Goal: Task Accomplishment & Management: Use online tool/utility

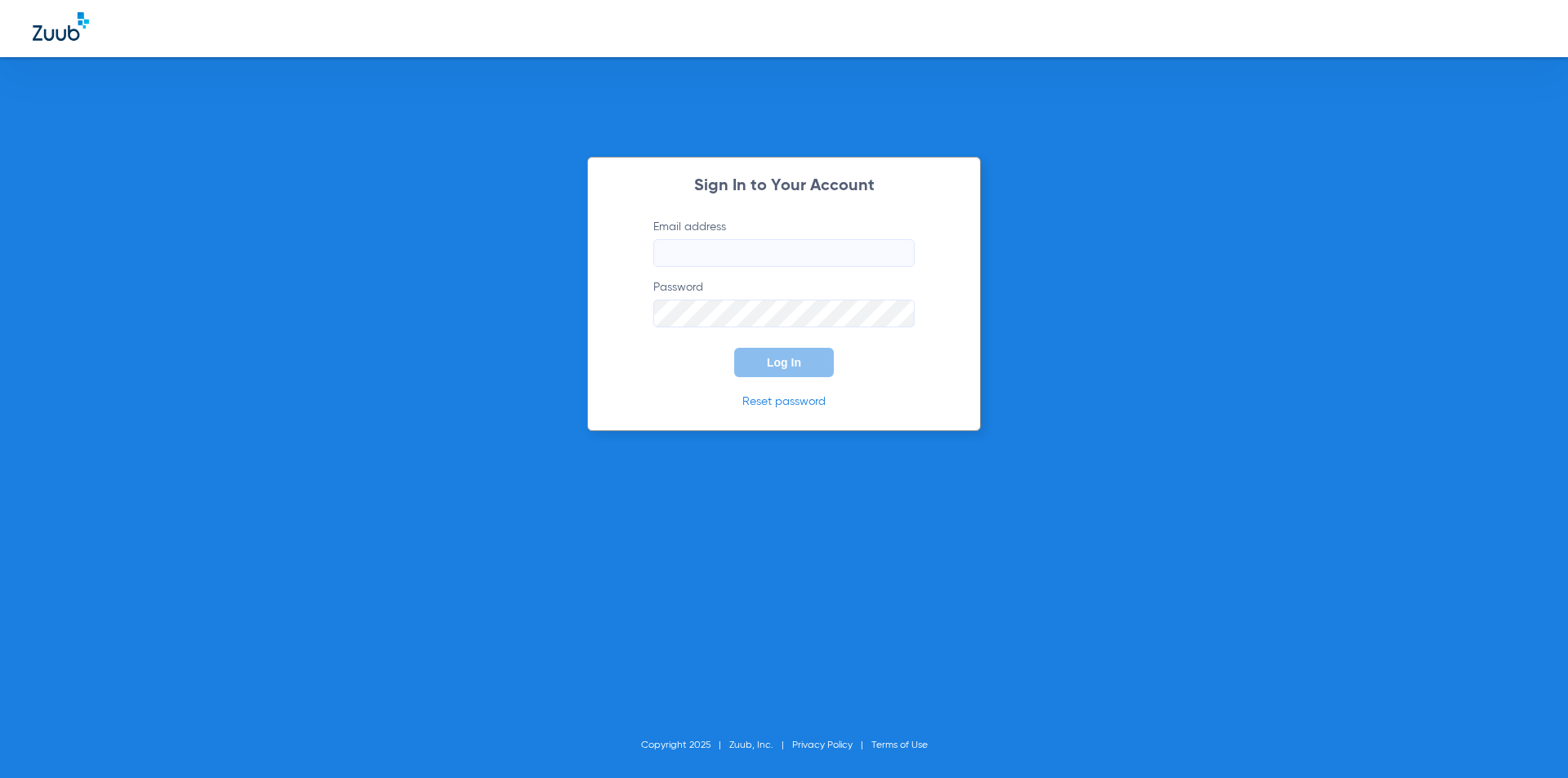
click at [733, 249] on input "Email address" at bounding box center [784, 253] width 261 height 28
type input "[EMAIL_ADDRESS][DOMAIN_NAME]"
click at [768, 363] on span "Log In" at bounding box center [784, 362] width 34 height 13
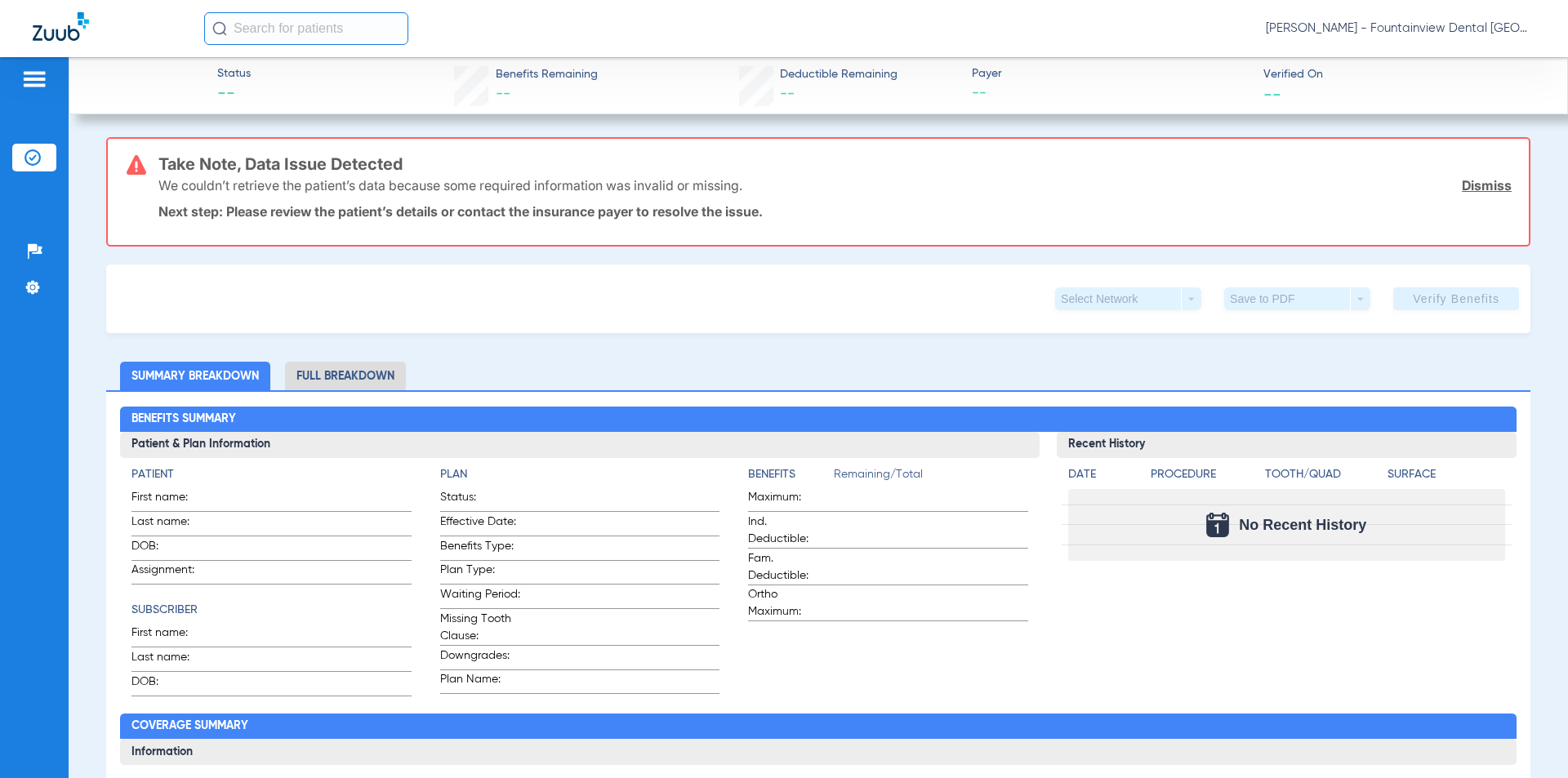
click at [40, 84] on img at bounding box center [34, 79] width 26 height 19
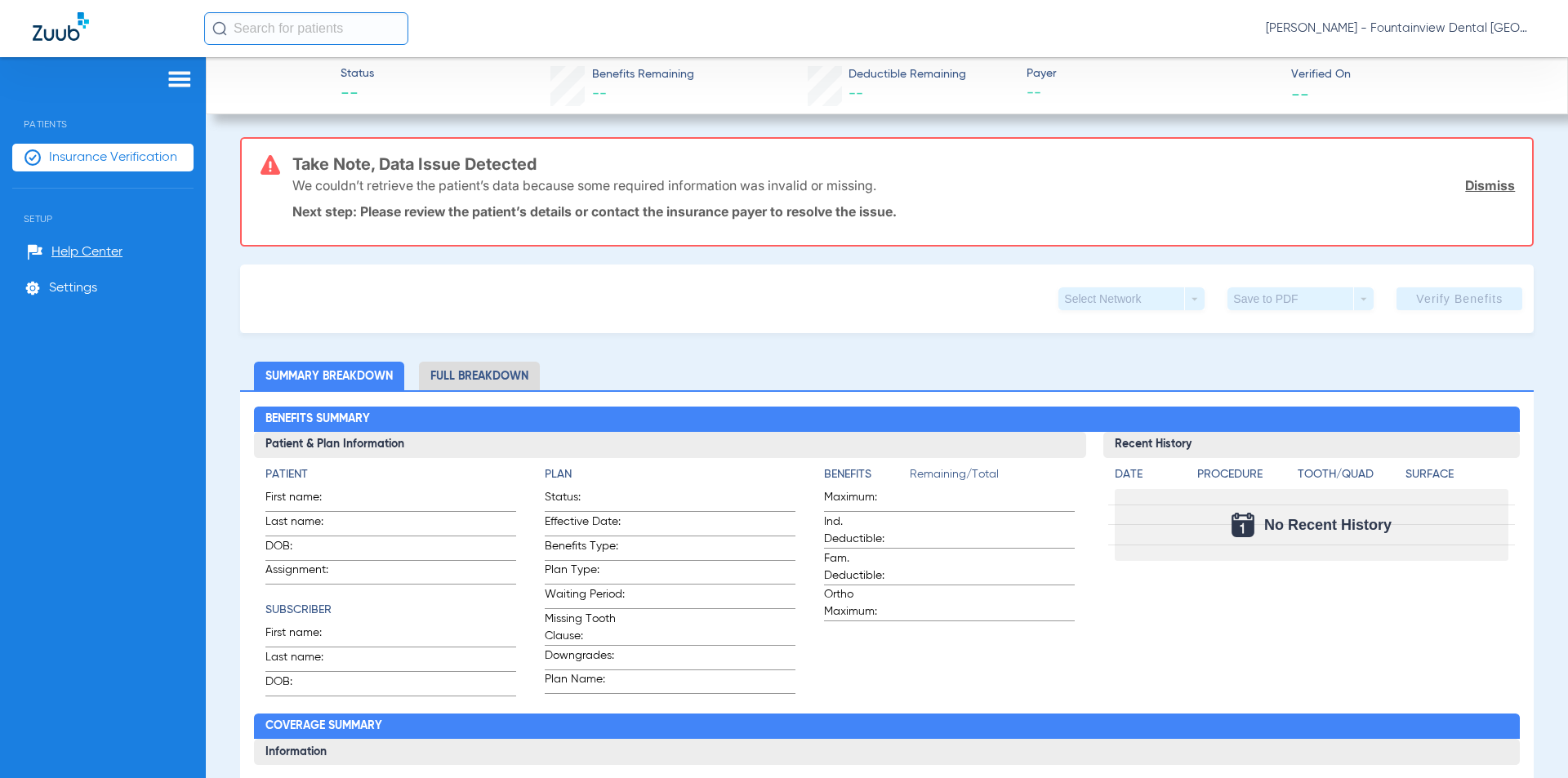
click at [127, 155] on span "Insurance Verification" at bounding box center [113, 158] width 128 height 17
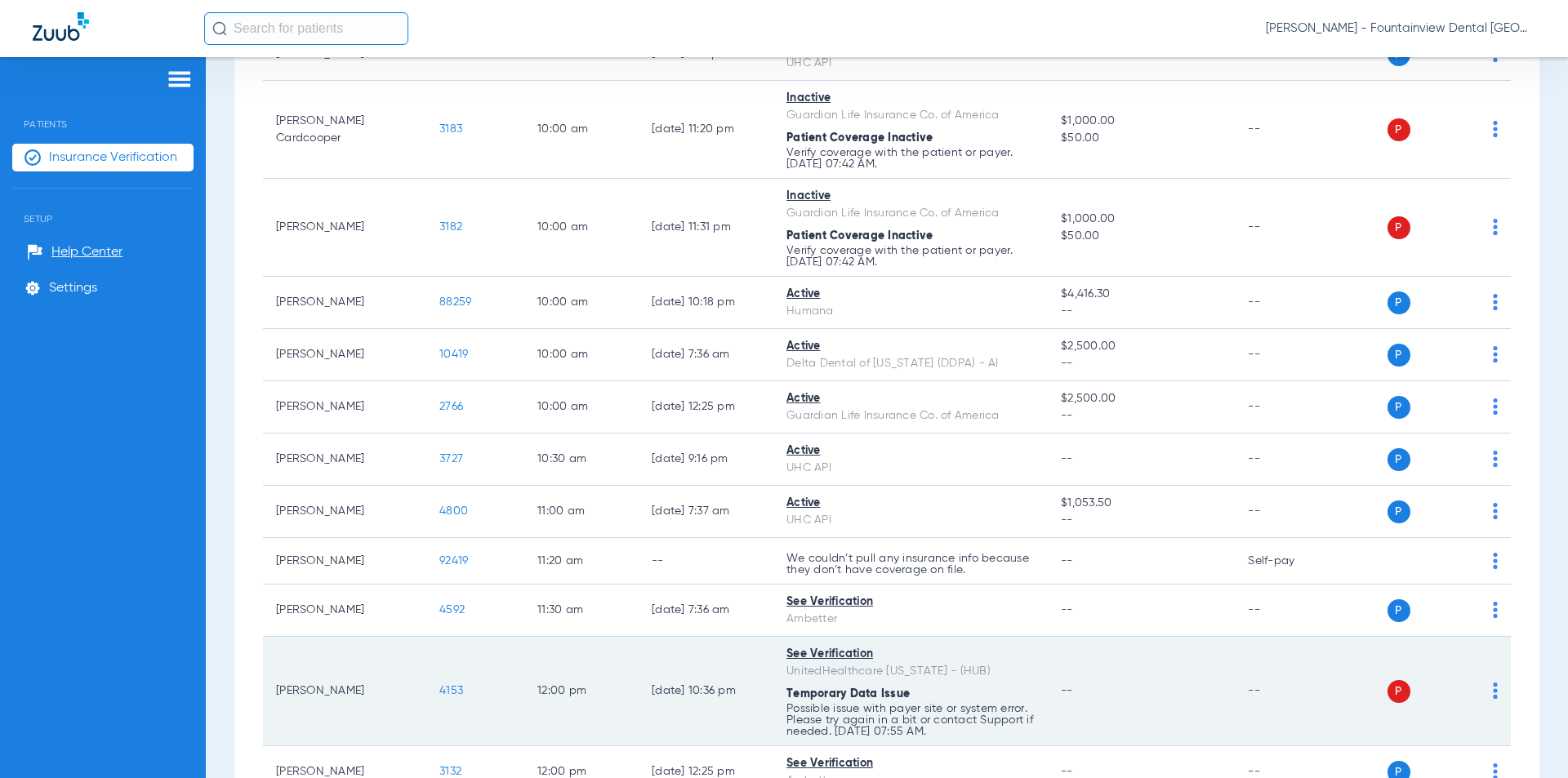
scroll to position [817, 0]
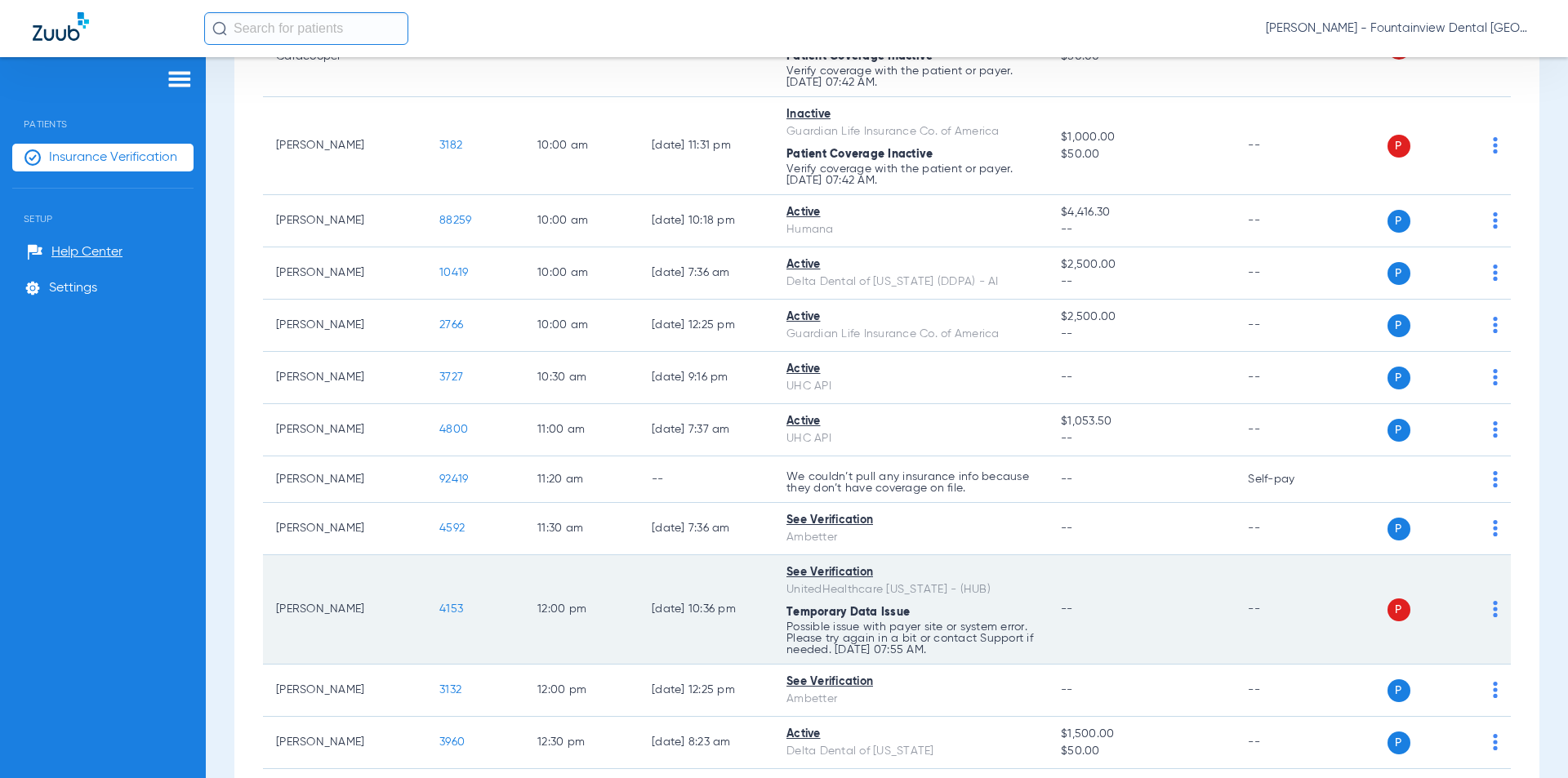
click at [1485, 612] on td "P S" at bounding box center [1427, 610] width 165 height 109
click at [1492, 612] on img at bounding box center [1494, 609] width 5 height 17
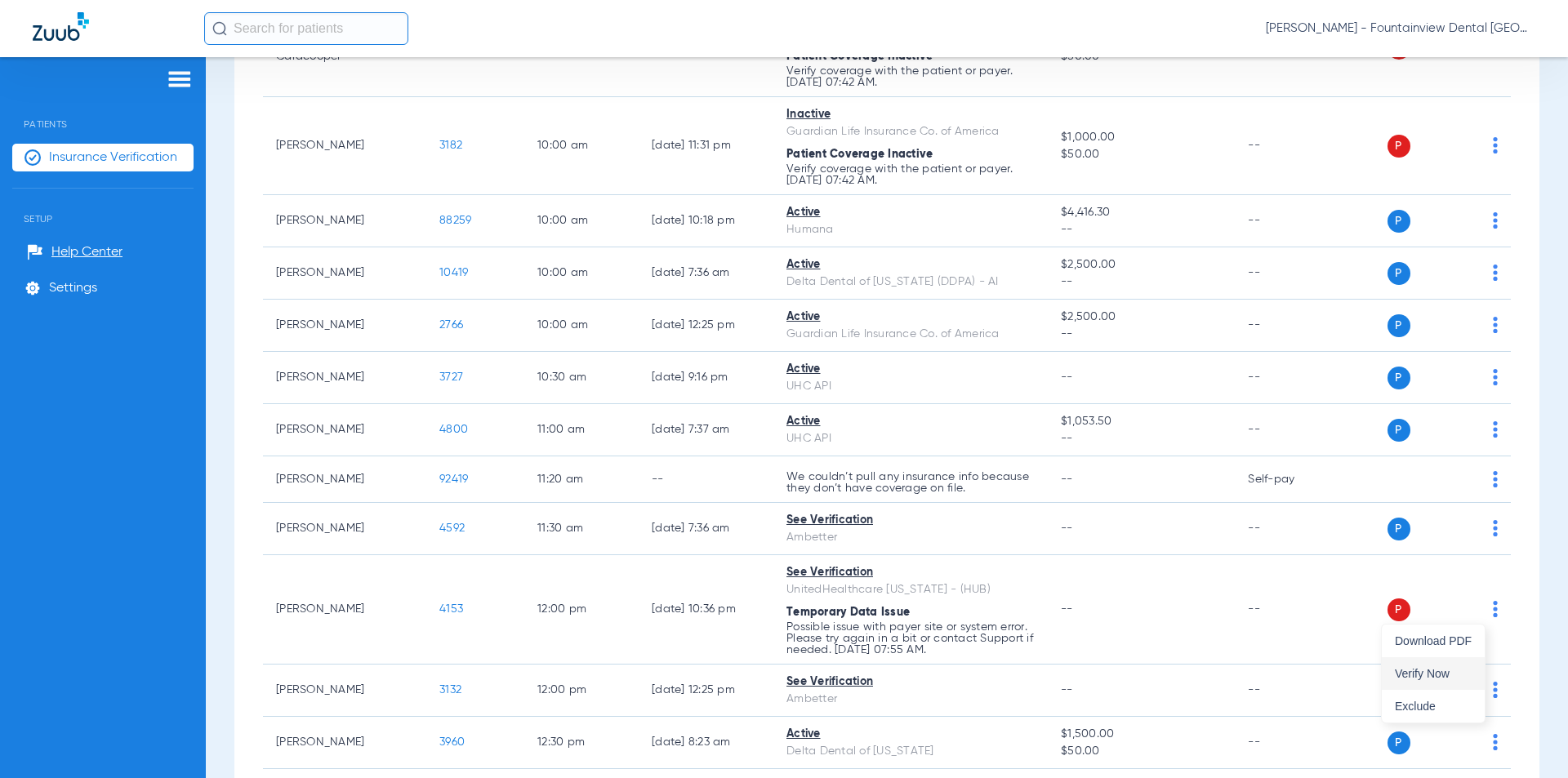
click at [1420, 672] on span "Verify Now" at bounding box center [1432, 674] width 77 height 11
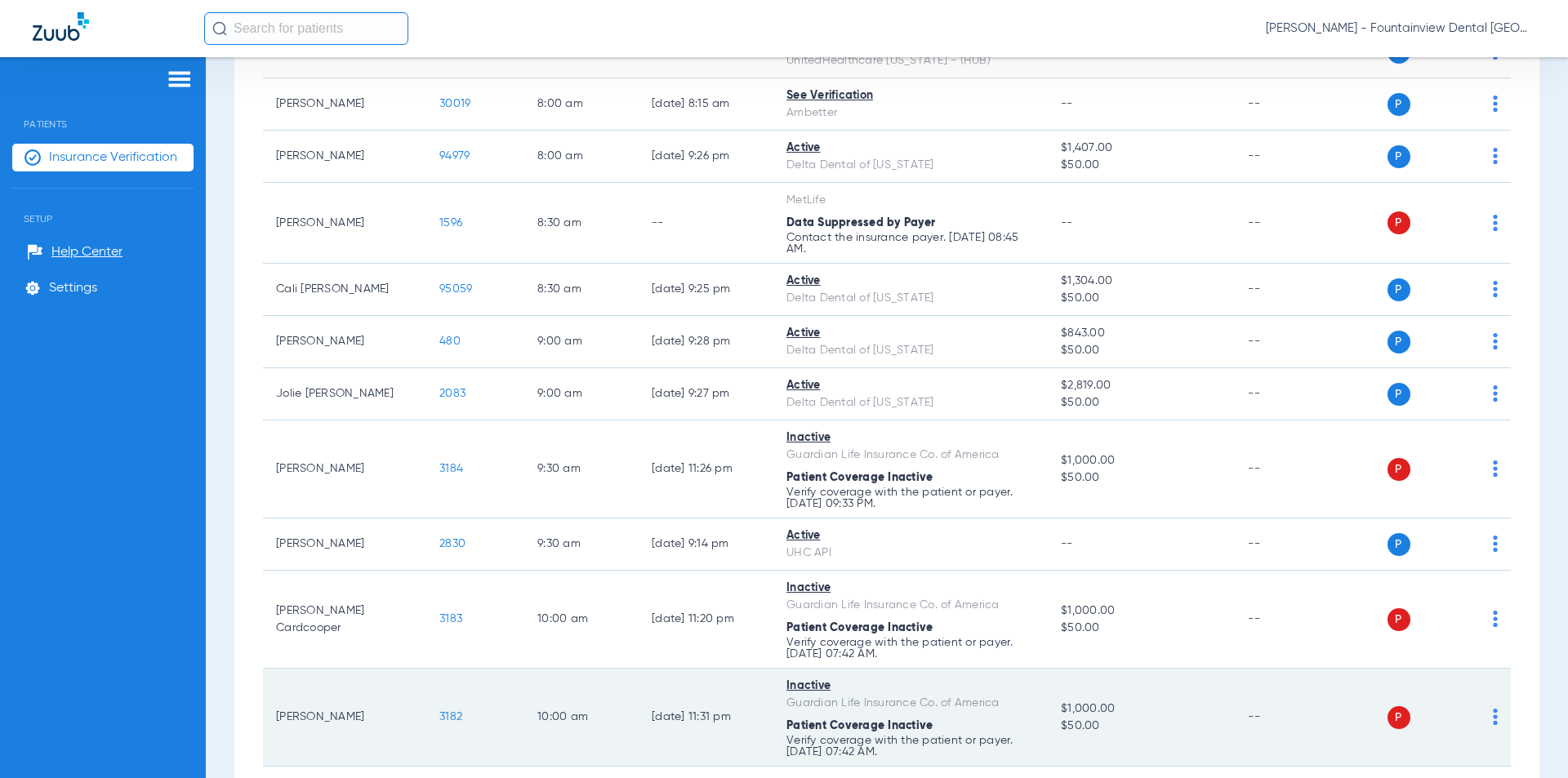
scroll to position [0, 0]
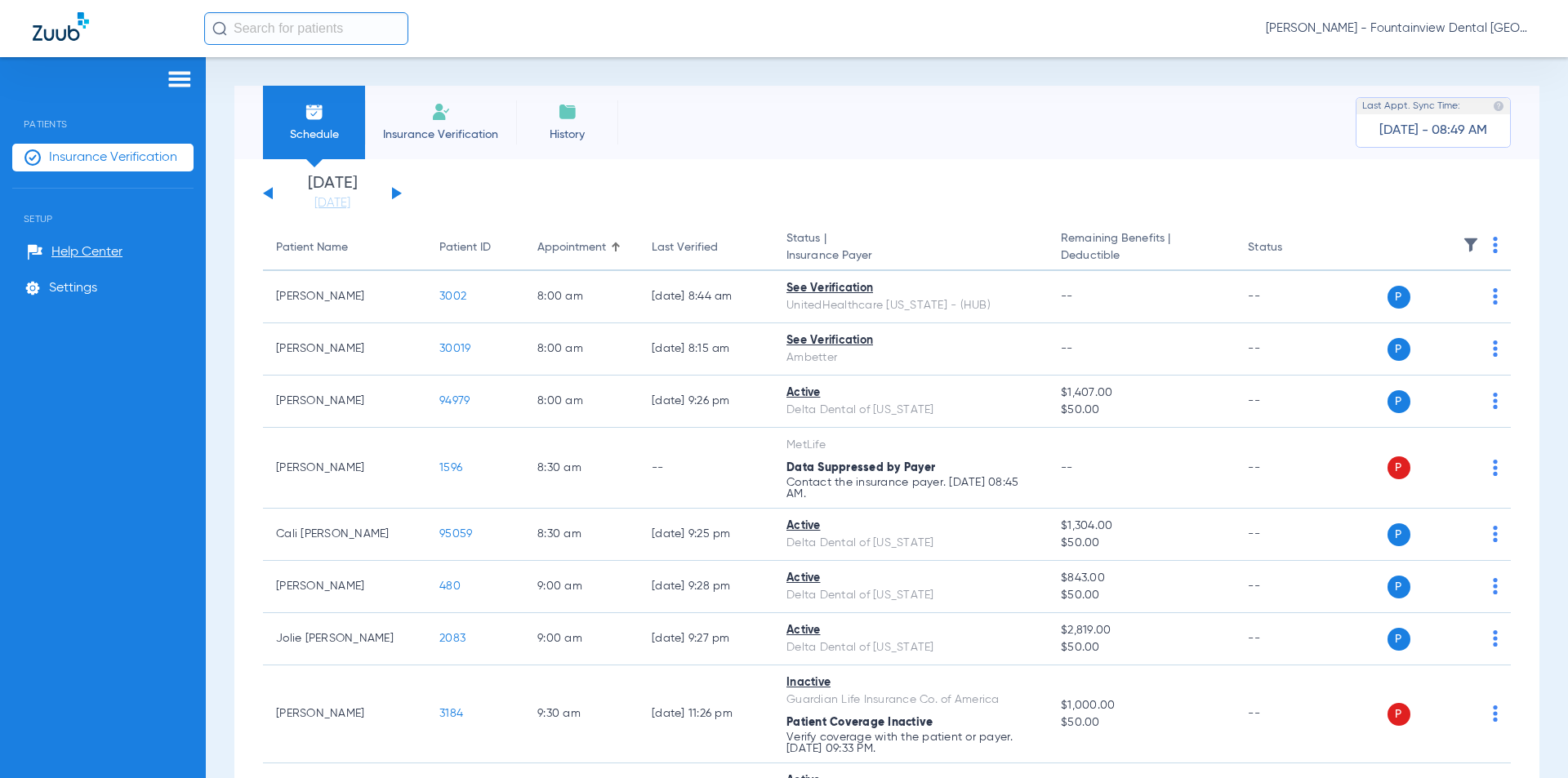
click at [395, 193] on button at bounding box center [396, 192] width 10 height 12
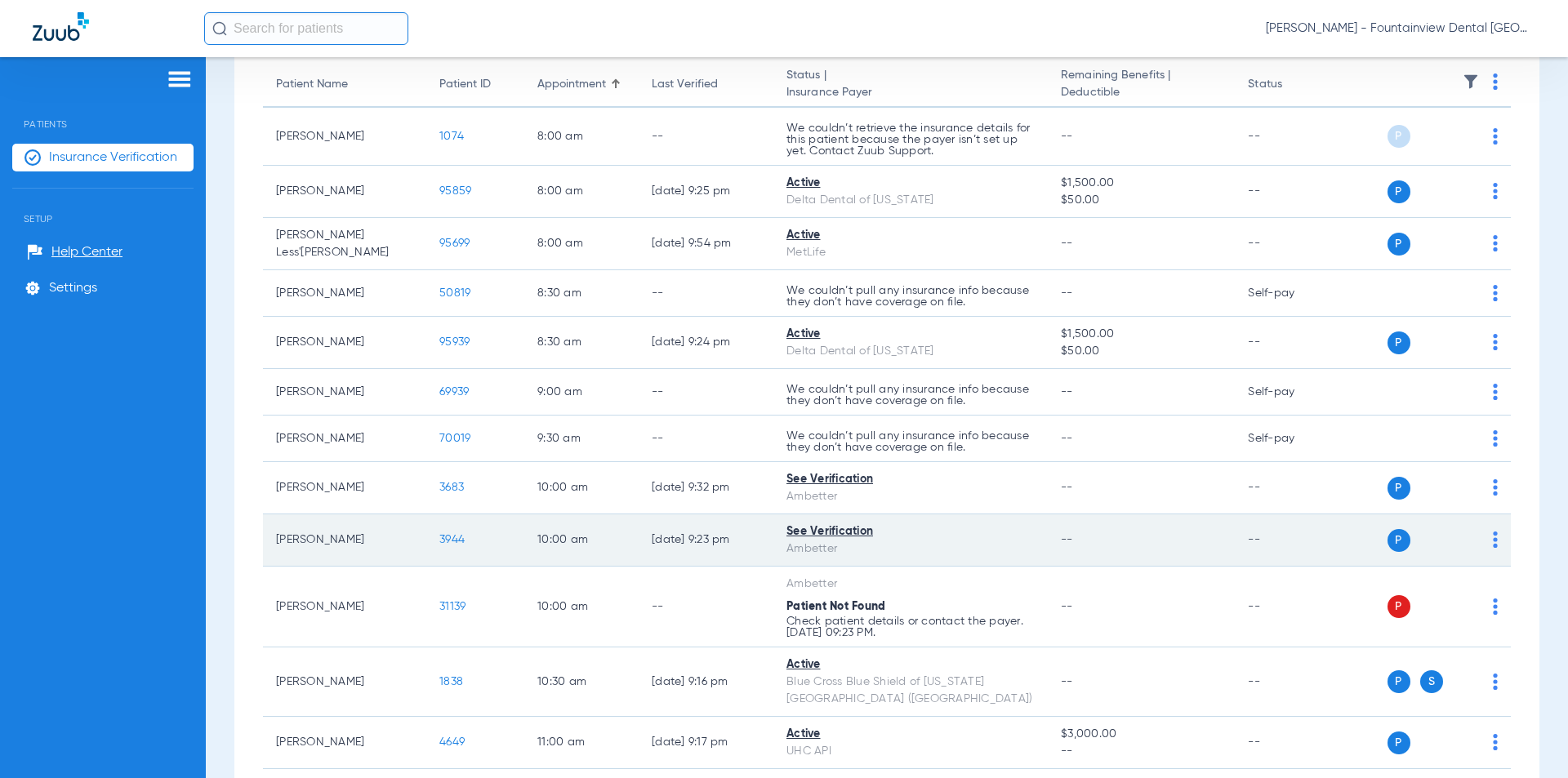
scroll to position [408, 0]
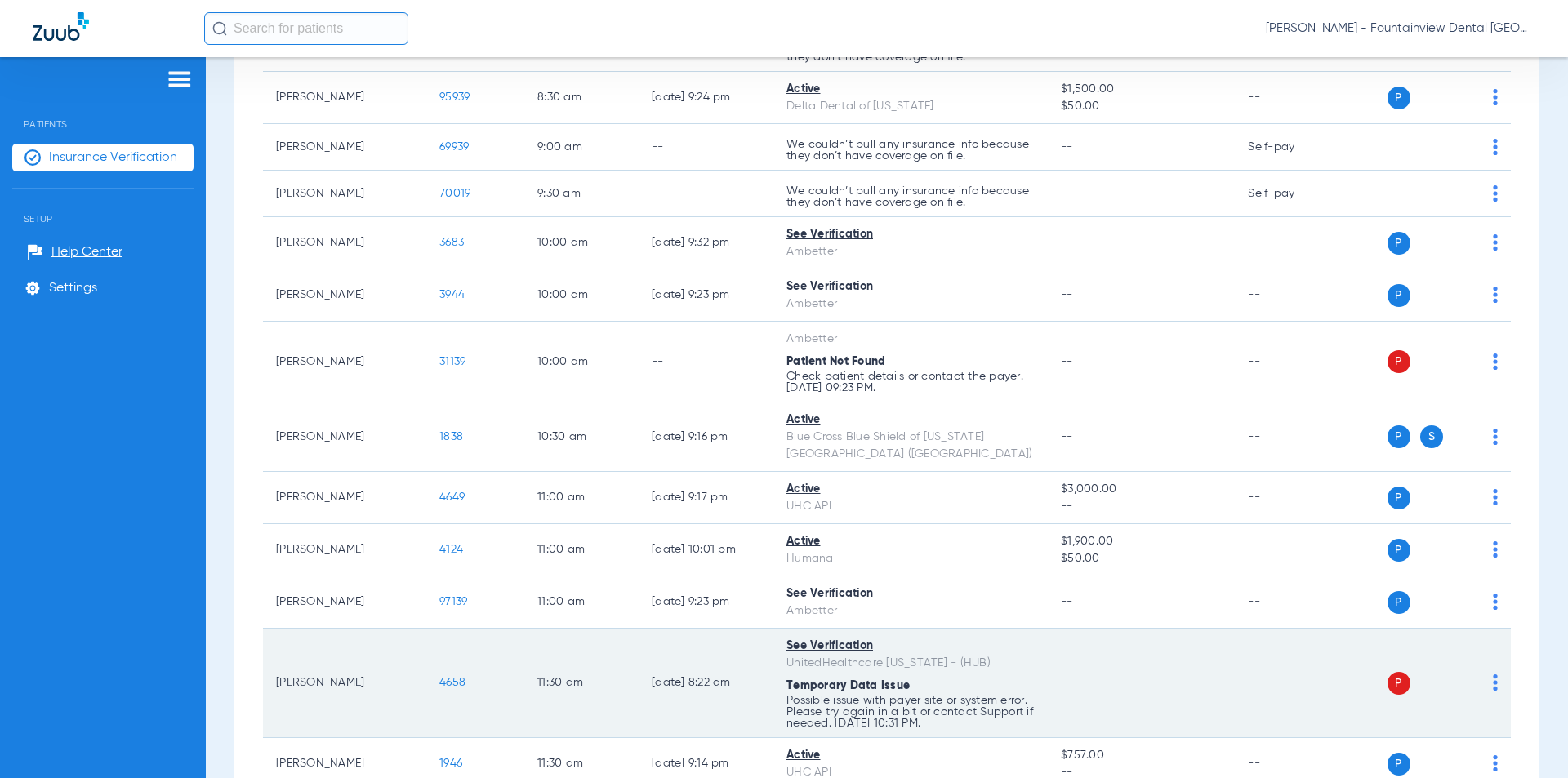
click at [1492, 675] on img at bounding box center [1494, 683] width 5 height 17
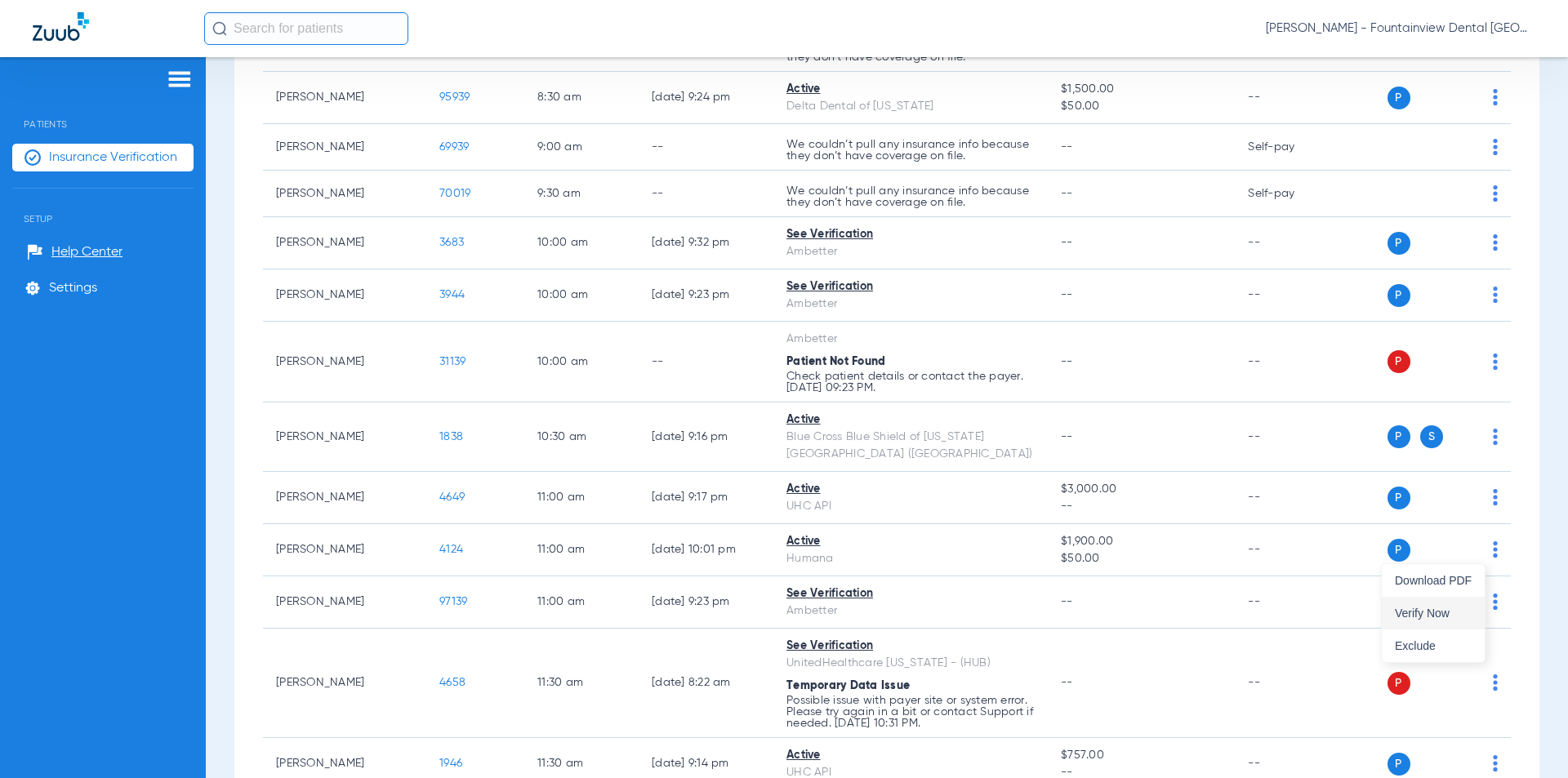
click at [1415, 610] on span "Verify Now" at bounding box center [1432, 613] width 77 height 11
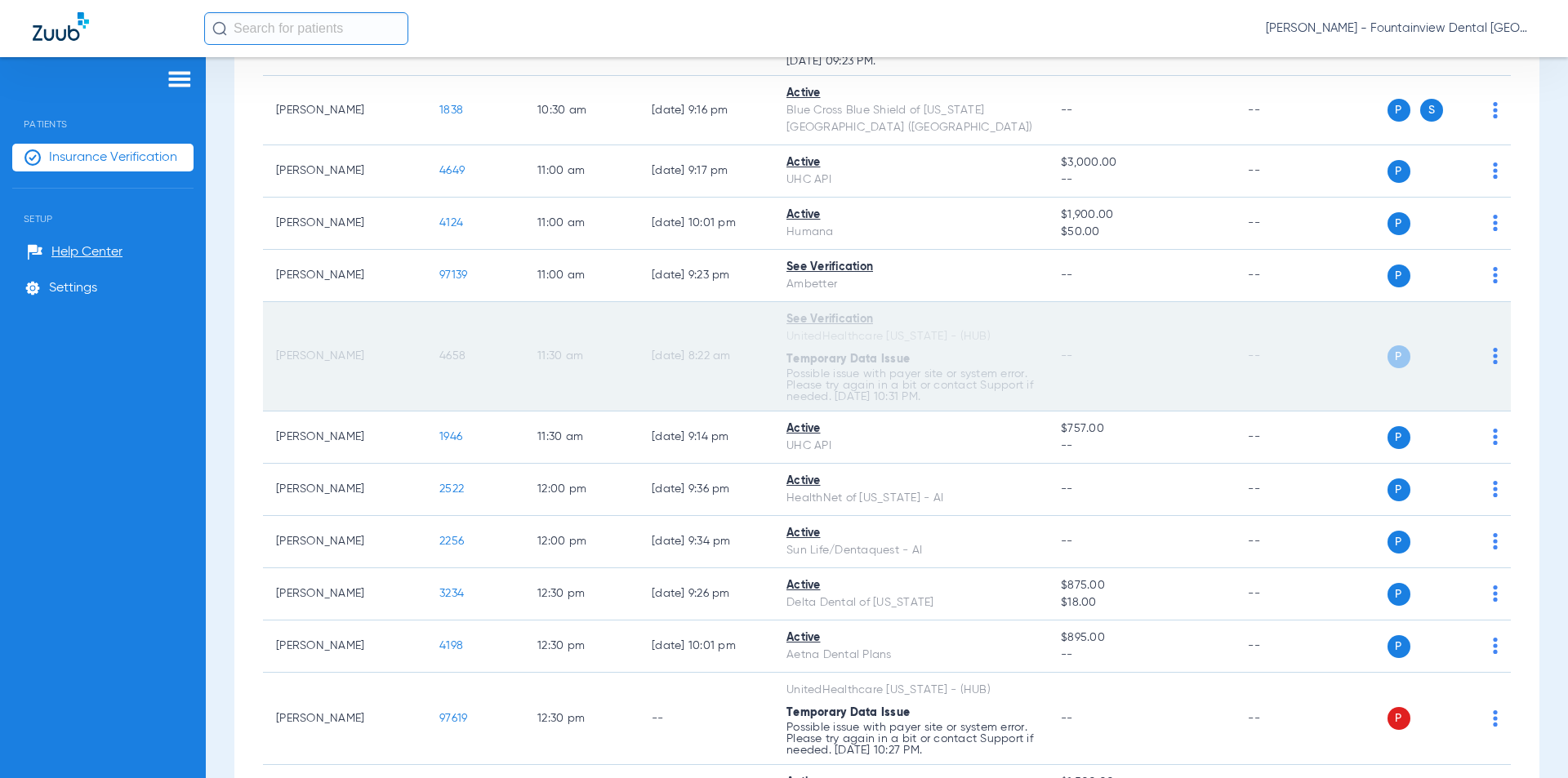
scroll to position [898, 0]
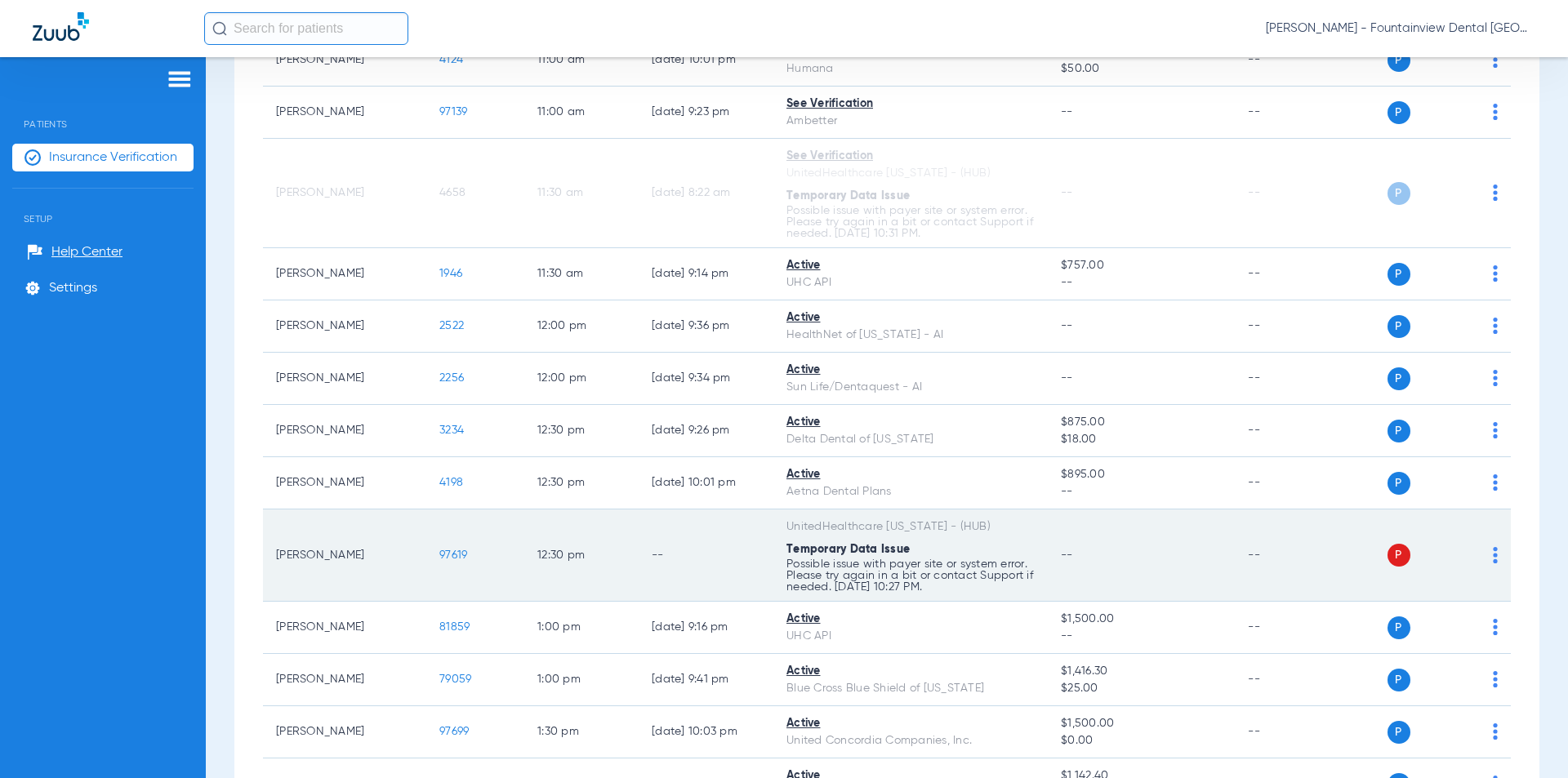
click at [1492, 547] on img at bounding box center [1494, 555] width 5 height 17
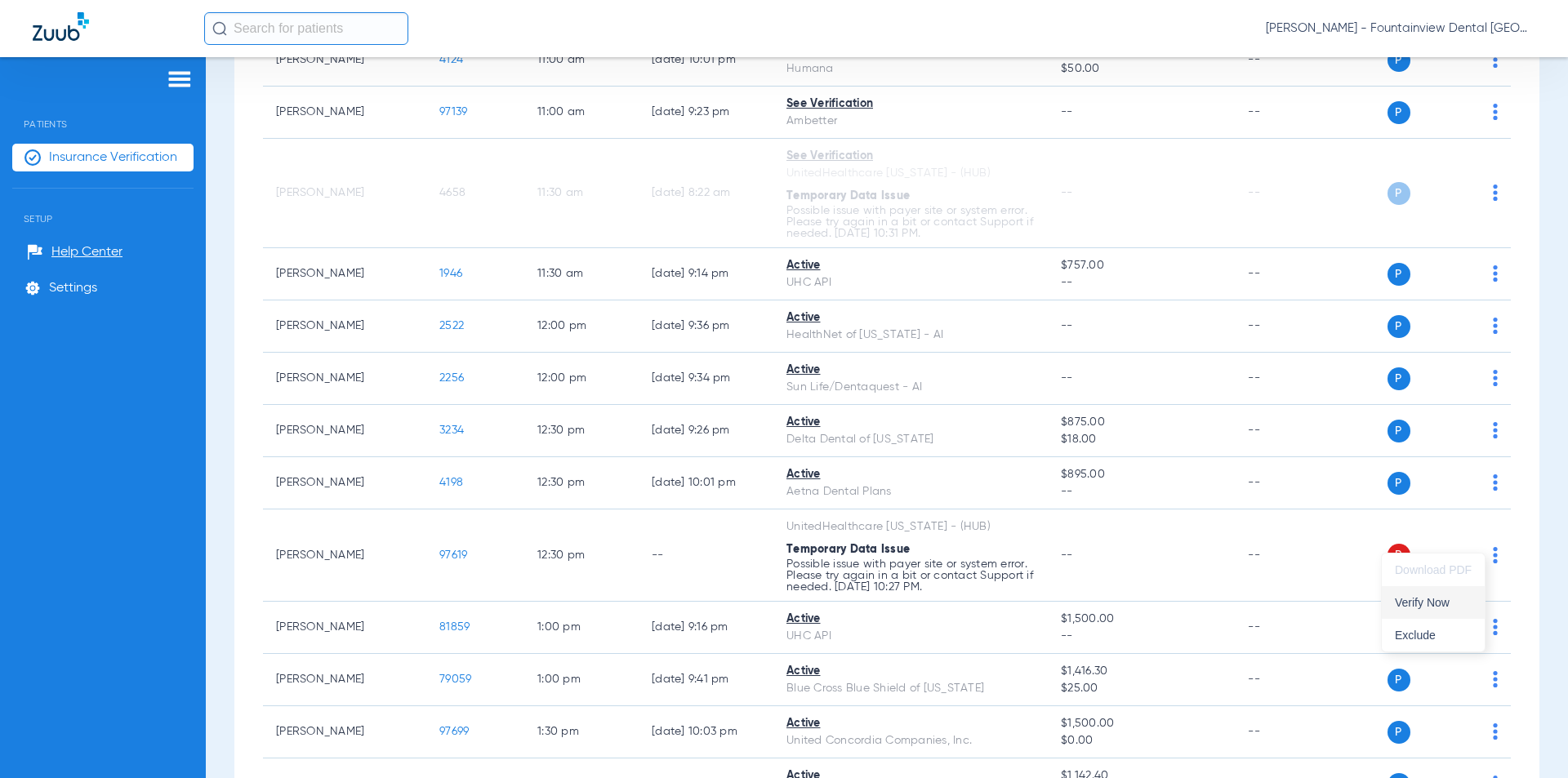
click at [1411, 605] on span "Verify Now" at bounding box center [1432, 602] width 77 height 11
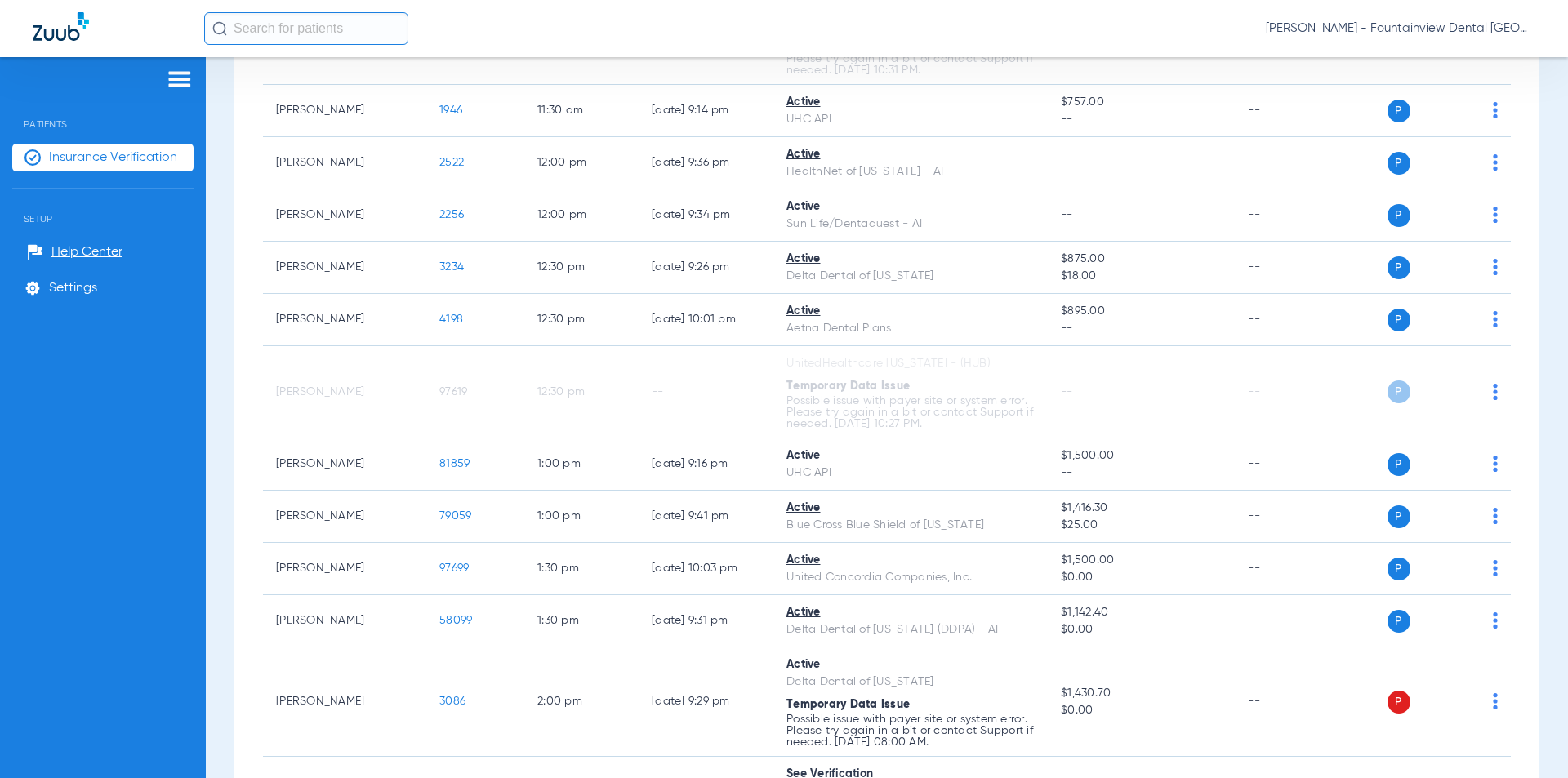
scroll to position [1143, 0]
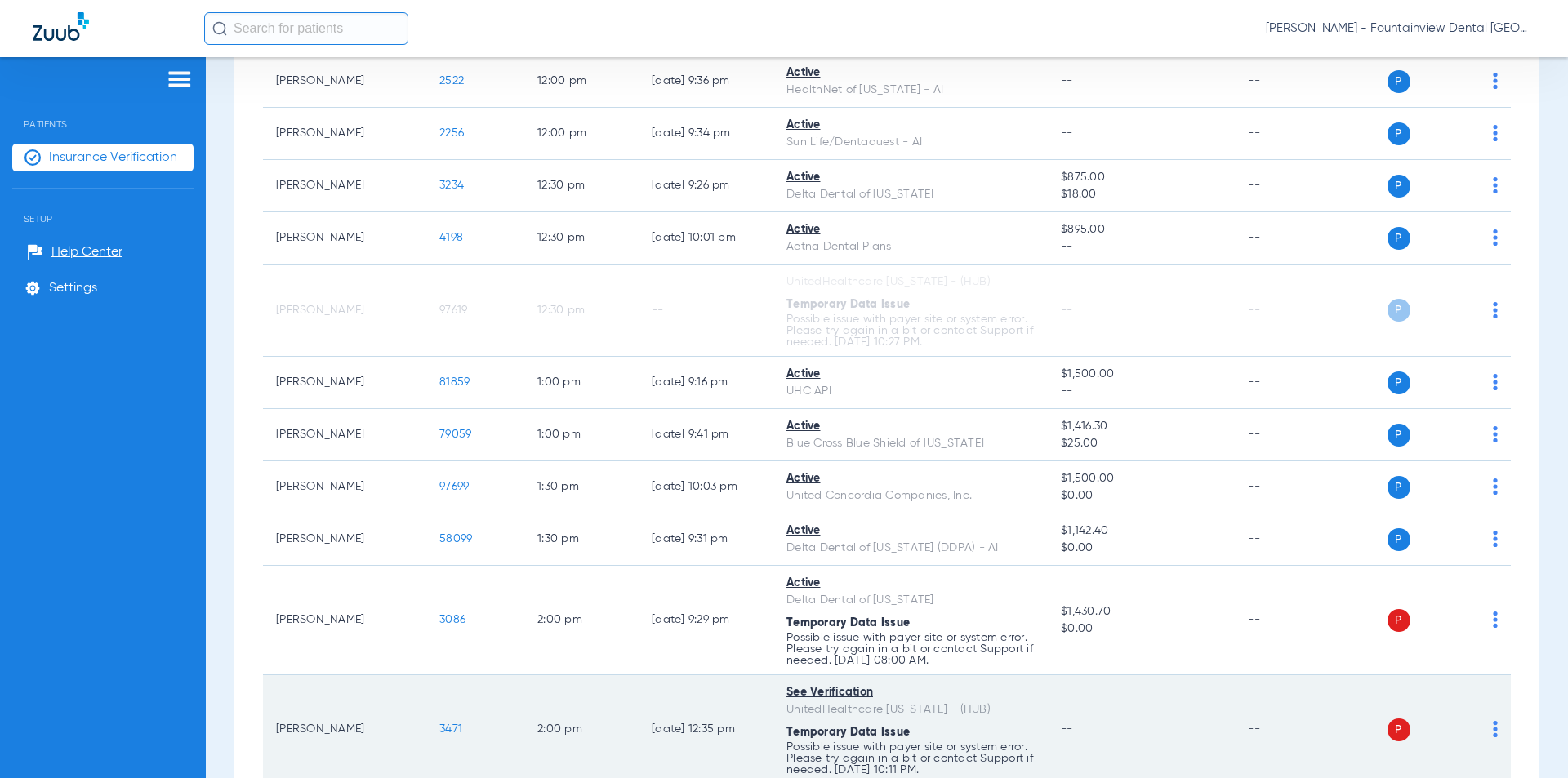
click at [1492, 721] on img at bounding box center [1494, 729] width 5 height 17
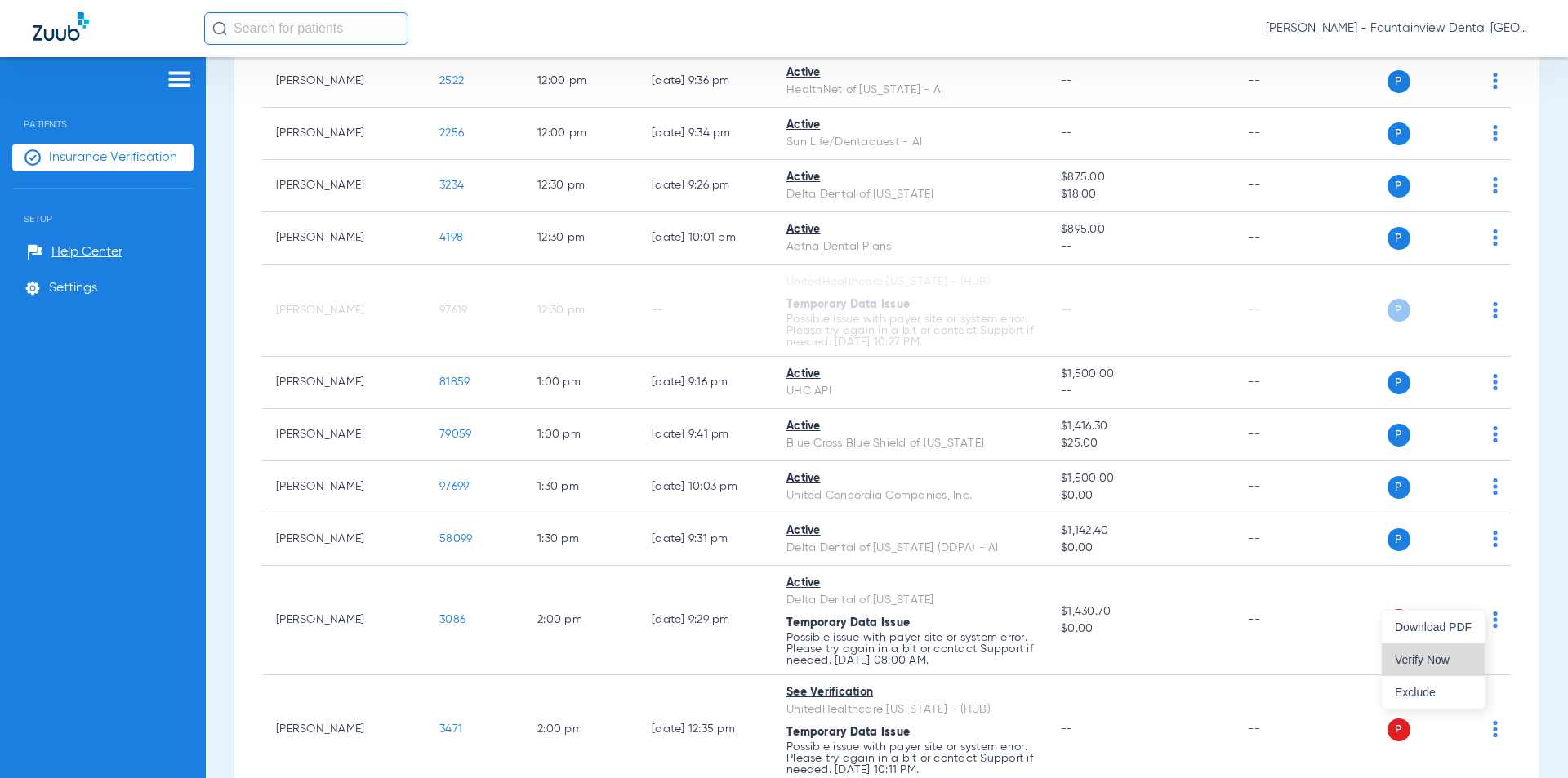
click at [1437, 656] on span "Verify Now" at bounding box center [1432, 660] width 77 height 11
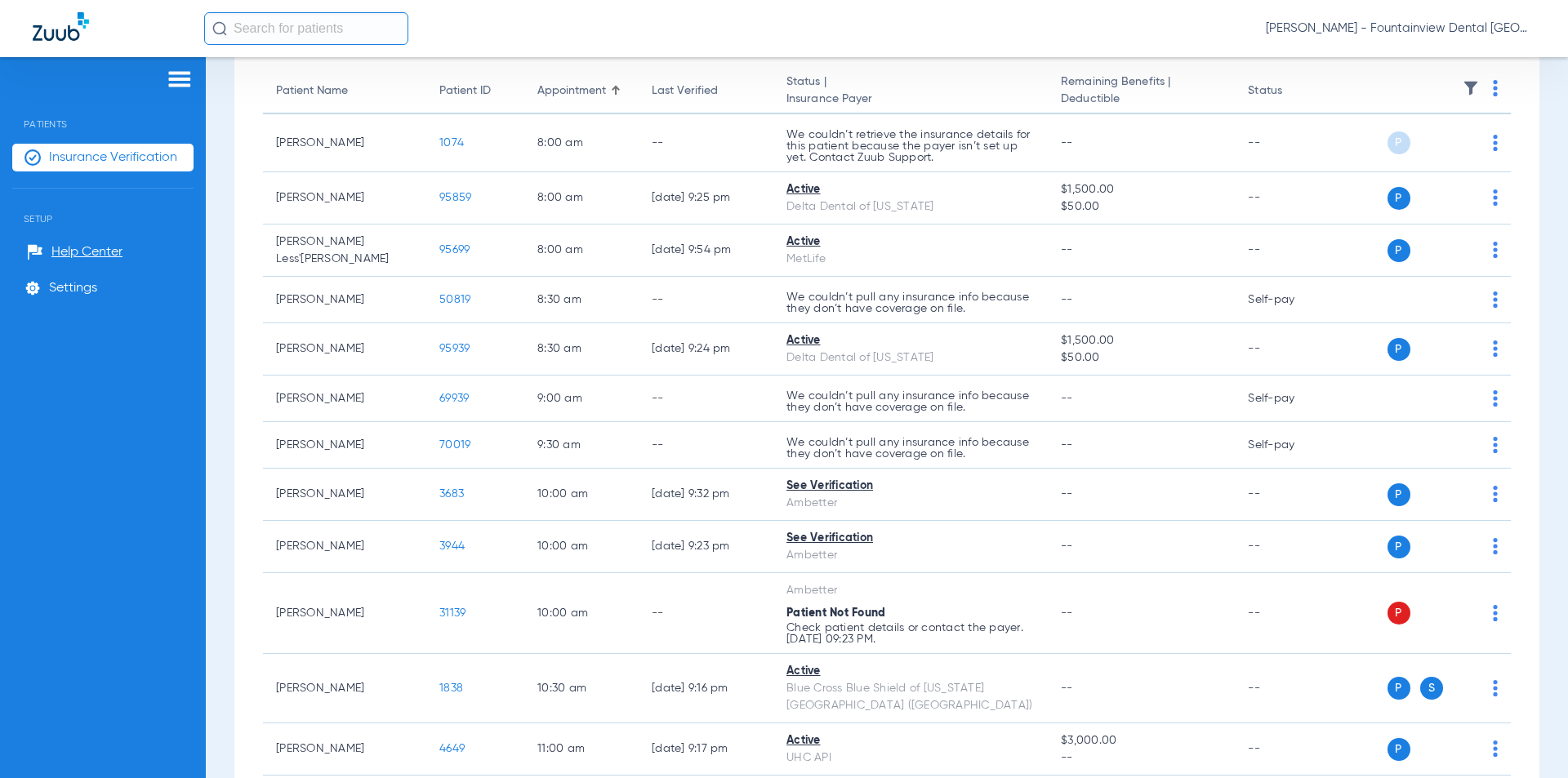
scroll to position [0, 0]
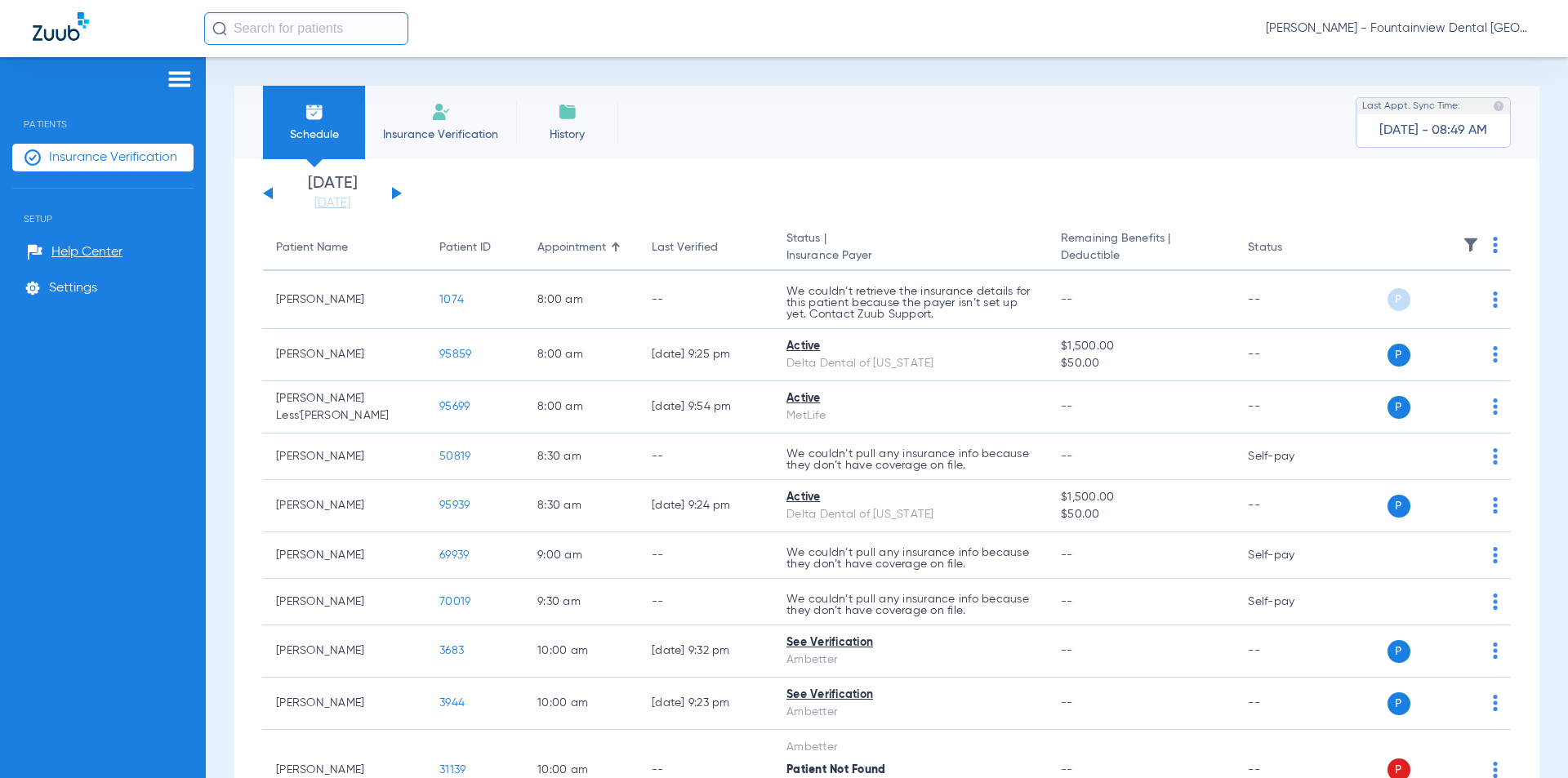
click at [401, 193] on div "[DATE] [DATE] [DATE] [DATE] [DATE] [DATE] [DATE] [DATE] [DATE] [DATE] [DATE] [D…" at bounding box center [333, 193] width 139 height 36
click at [395, 191] on button at bounding box center [396, 192] width 10 height 12
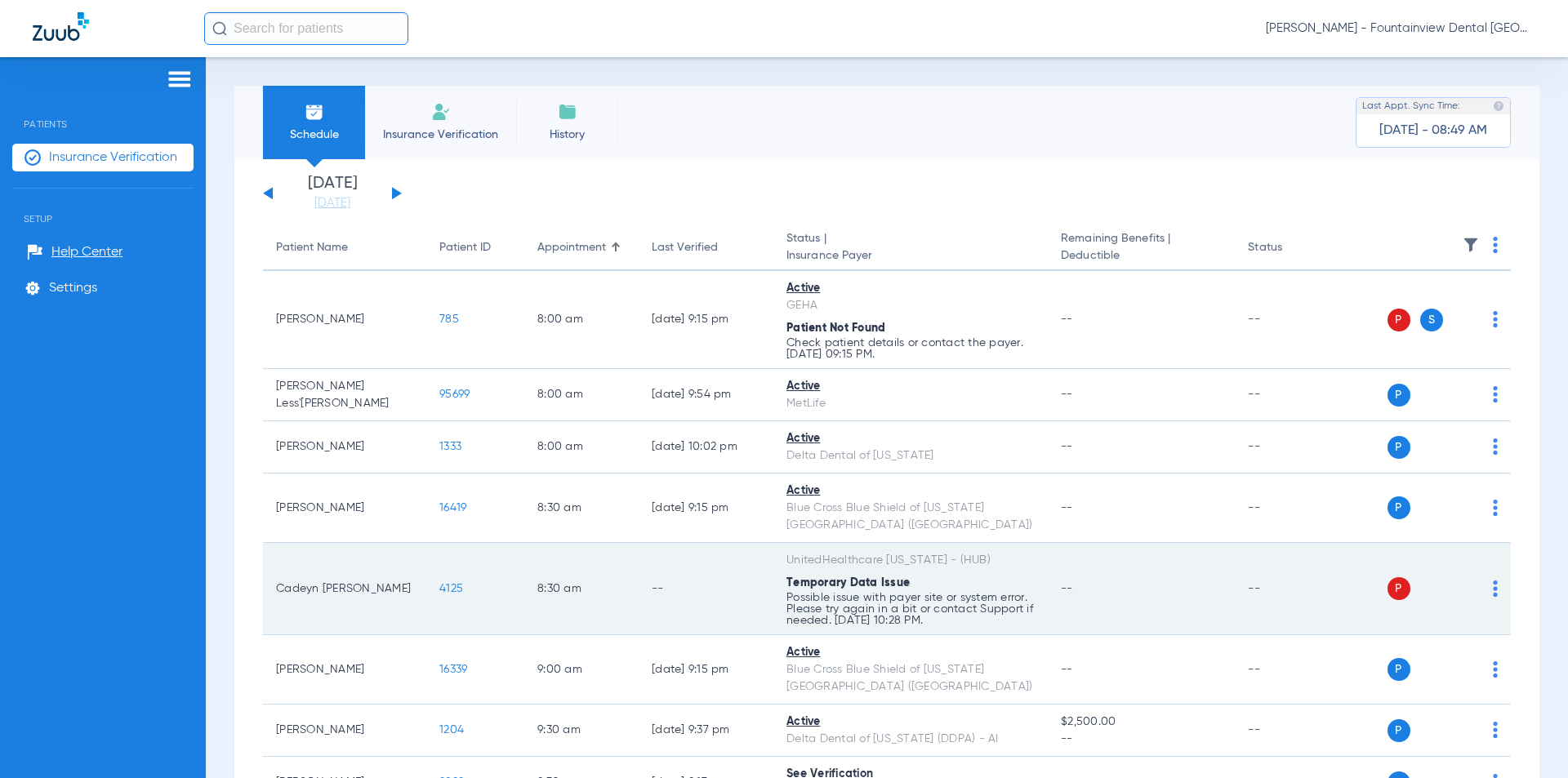
click at [1488, 571] on td "P S" at bounding box center [1427, 590] width 165 height 92
click at [1485, 571] on td "P S" at bounding box center [1427, 590] width 165 height 92
click at [1492, 580] on img at bounding box center [1494, 589] width 5 height 17
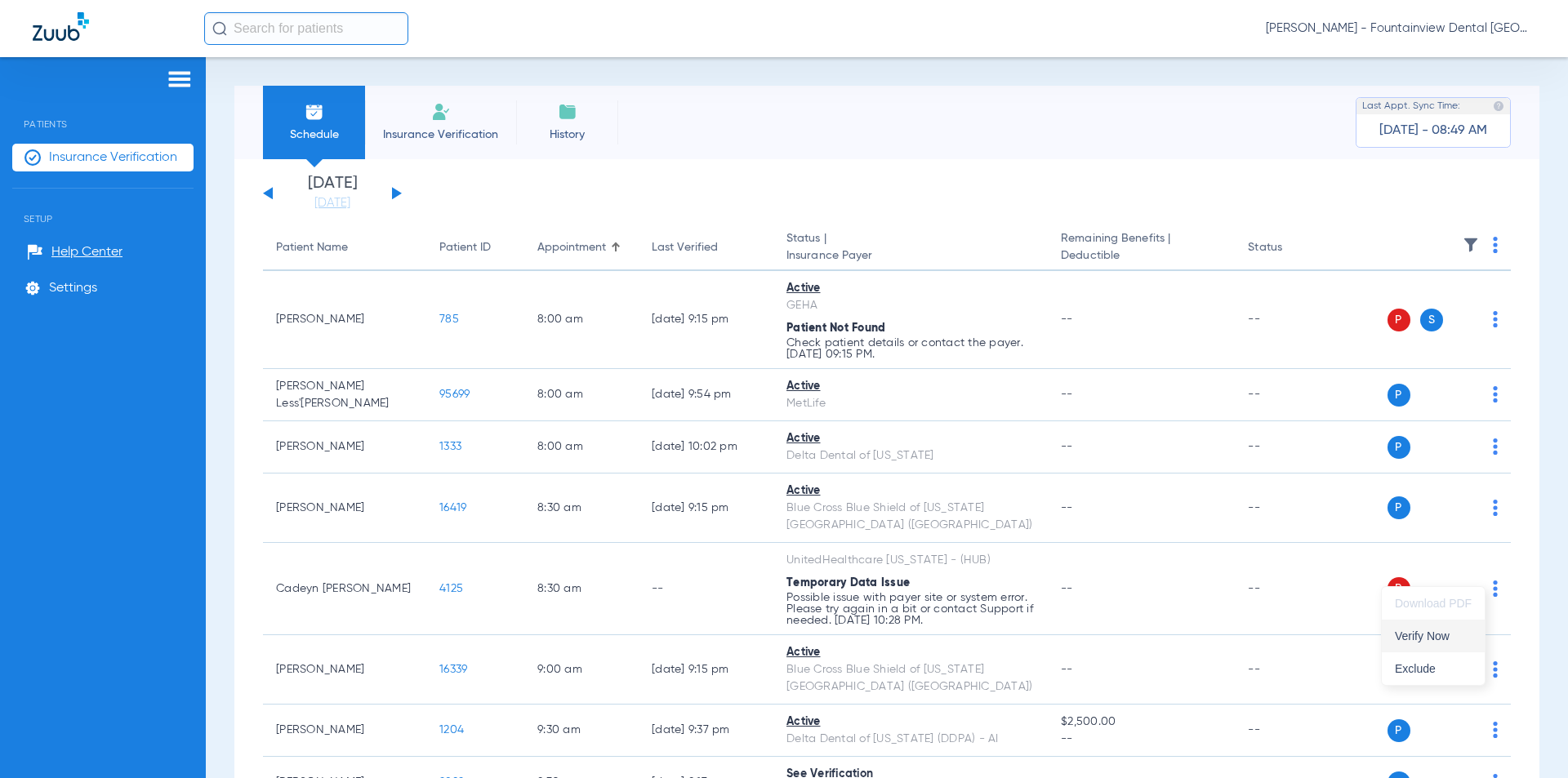
click at [1425, 636] on span "Verify Now" at bounding box center [1432, 636] width 77 height 11
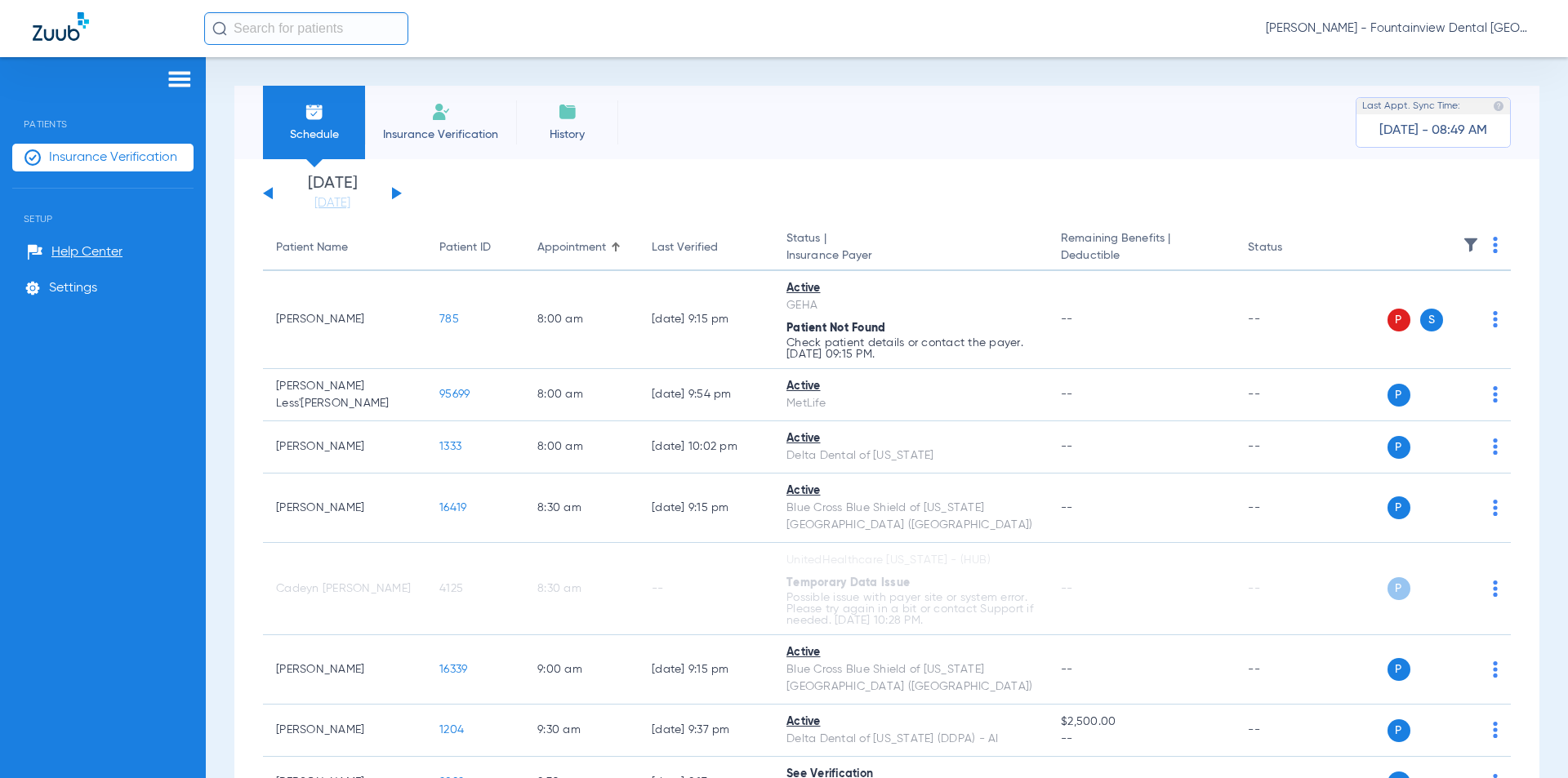
click at [393, 196] on button at bounding box center [396, 192] width 10 height 12
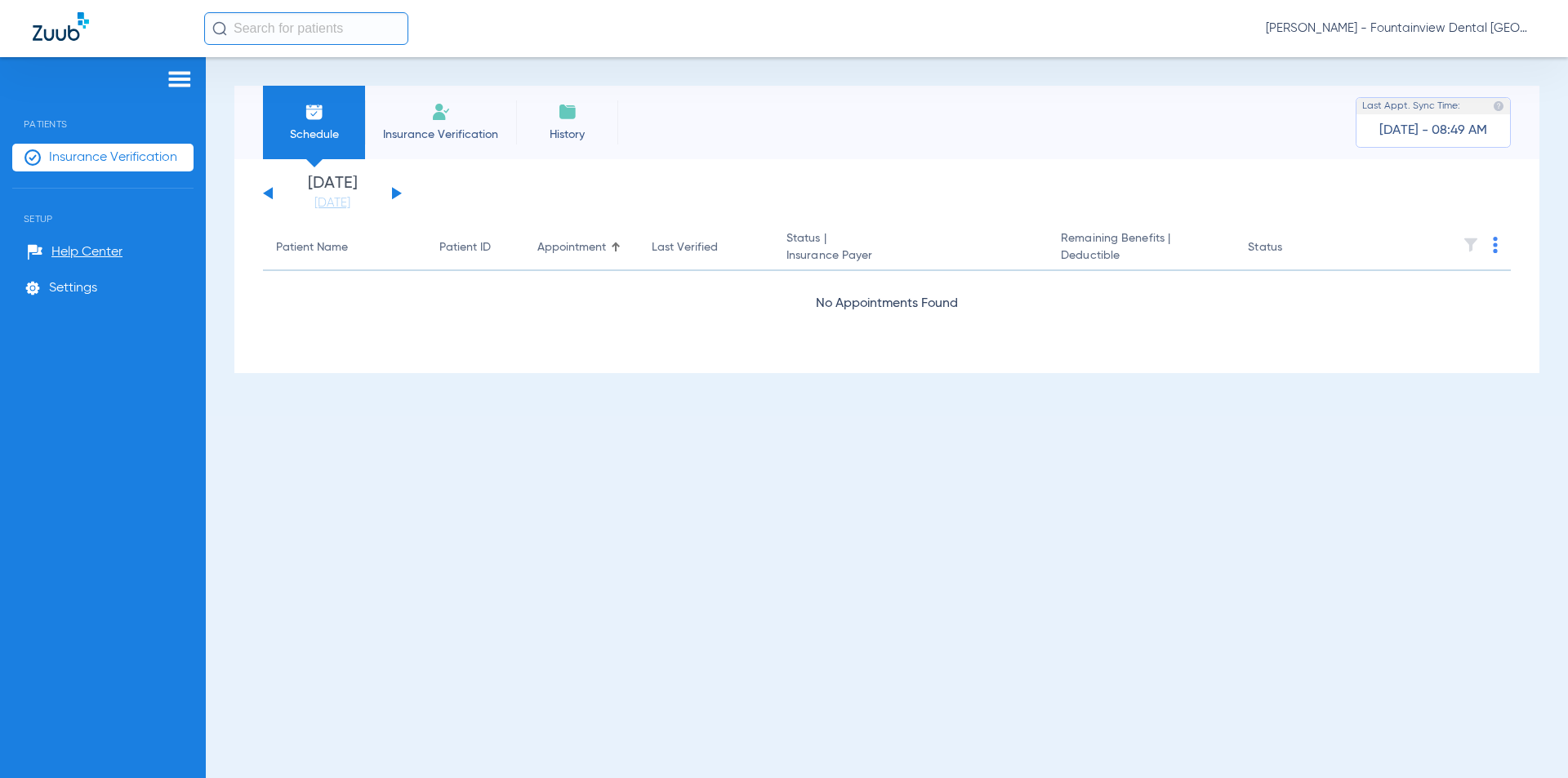
click at [269, 196] on button at bounding box center [268, 192] width 10 height 12
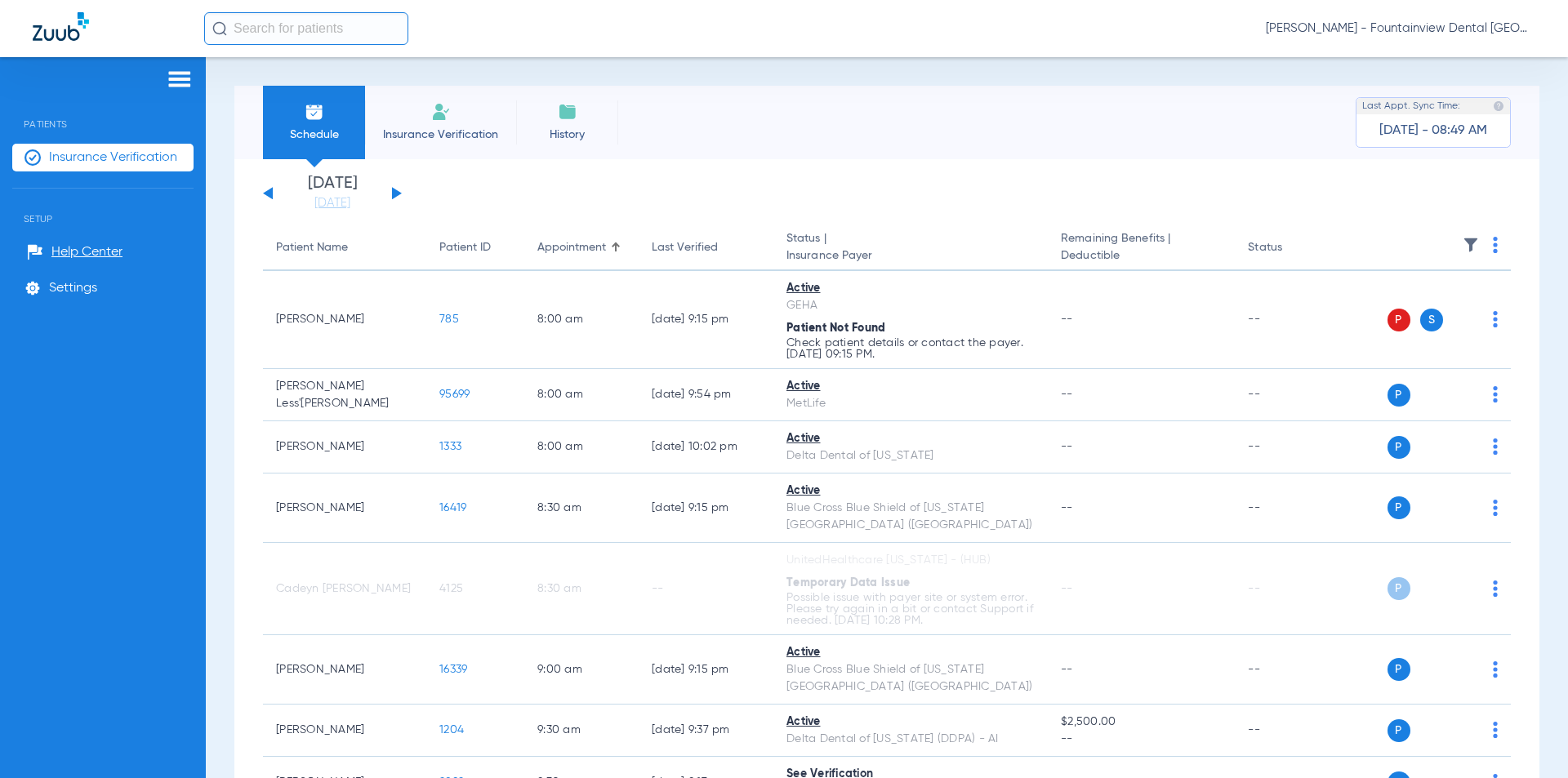
click at [269, 196] on button at bounding box center [268, 192] width 10 height 12
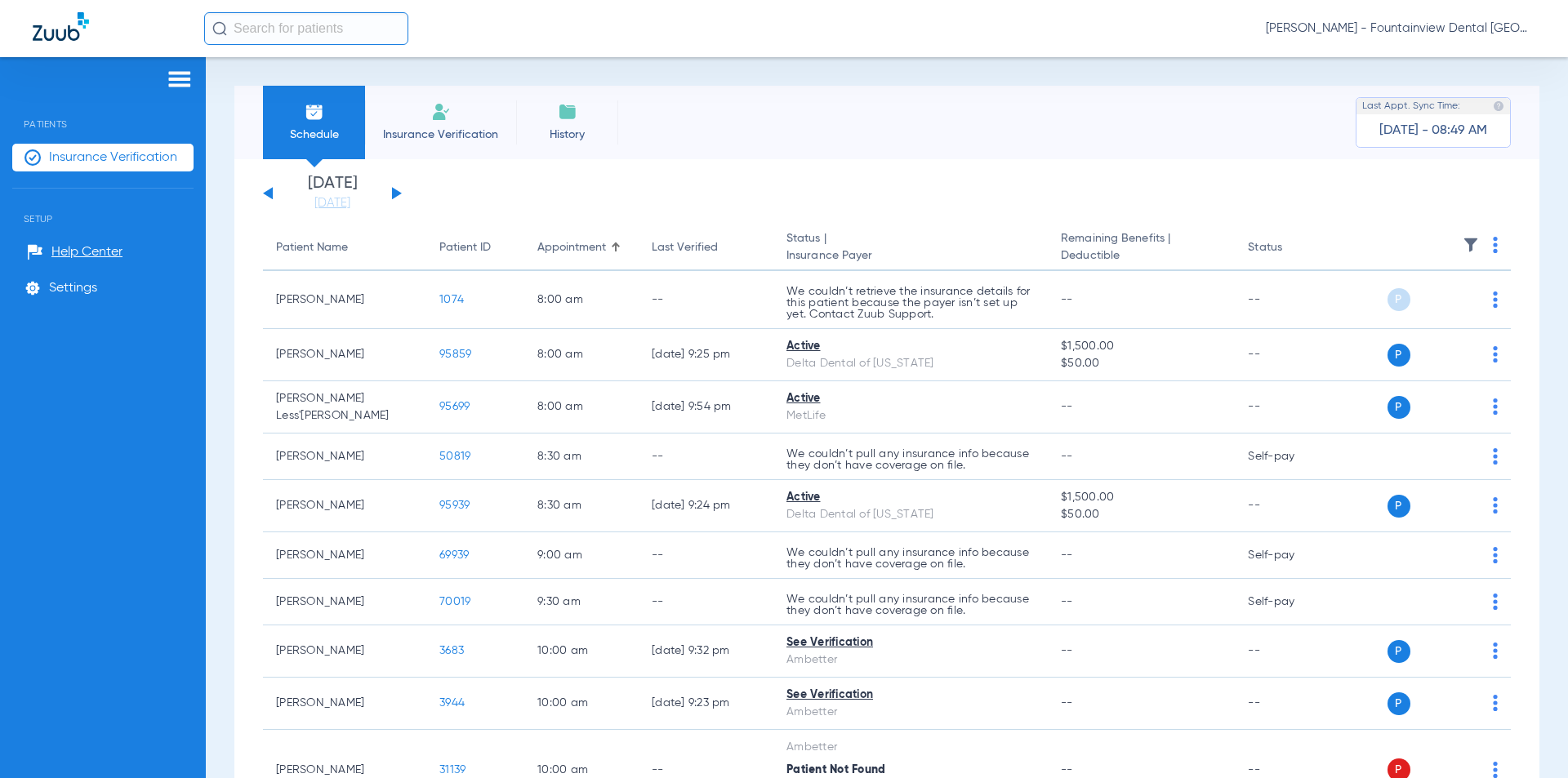
click at [269, 196] on button at bounding box center [268, 192] width 10 height 12
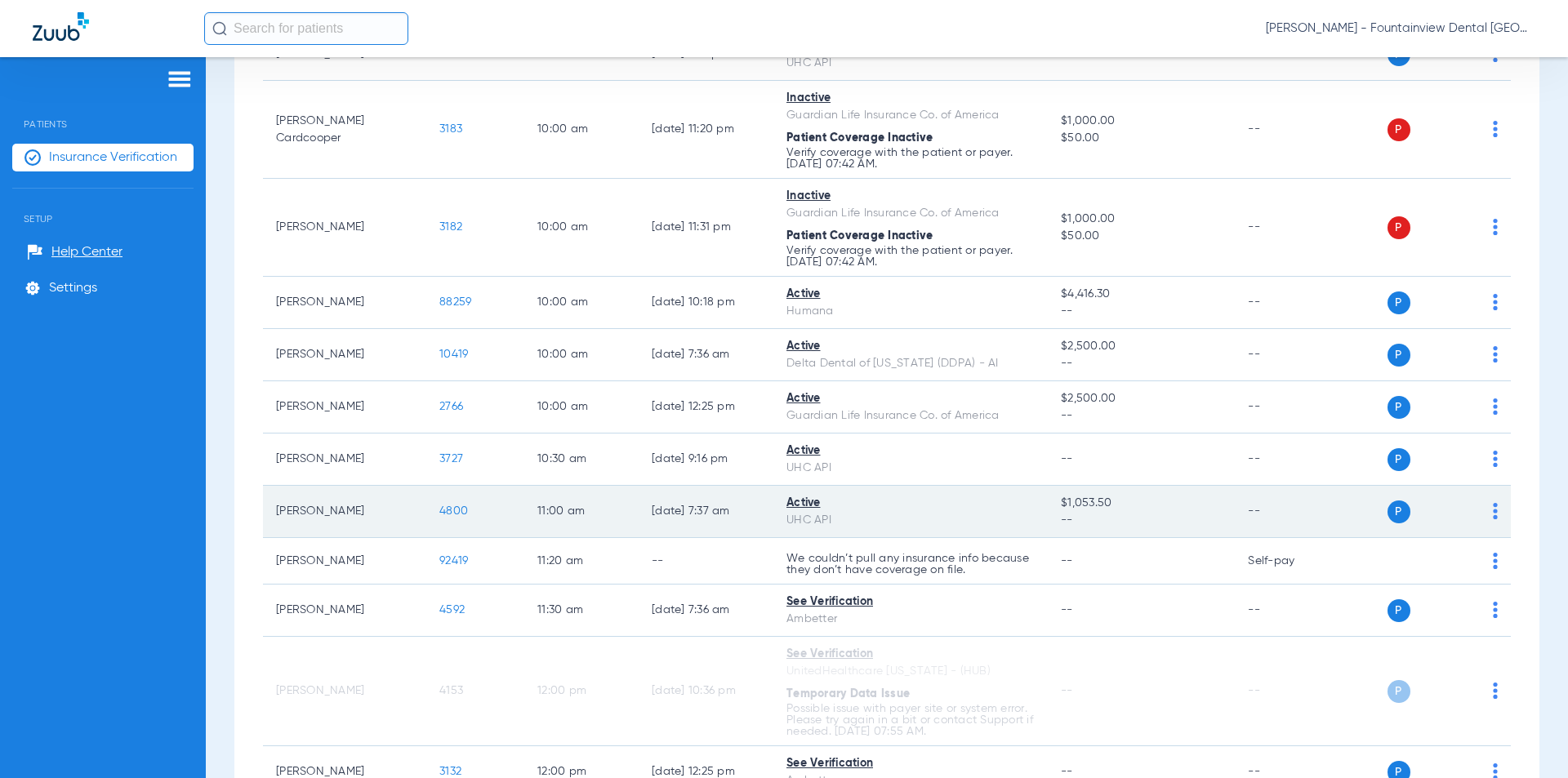
scroll to position [817, 0]
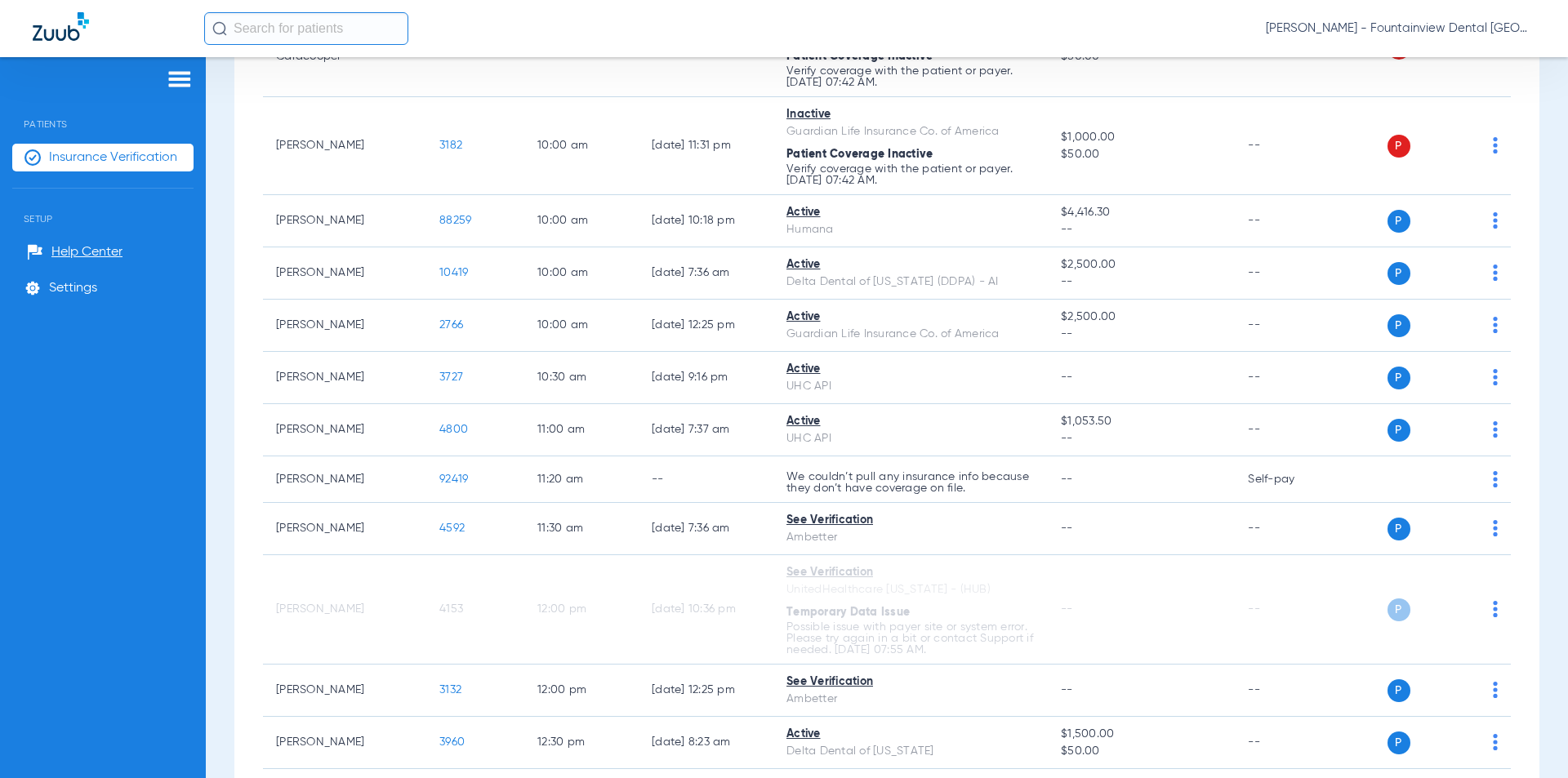
click at [249, 22] on input "text" at bounding box center [306, 28] width 204 height 32
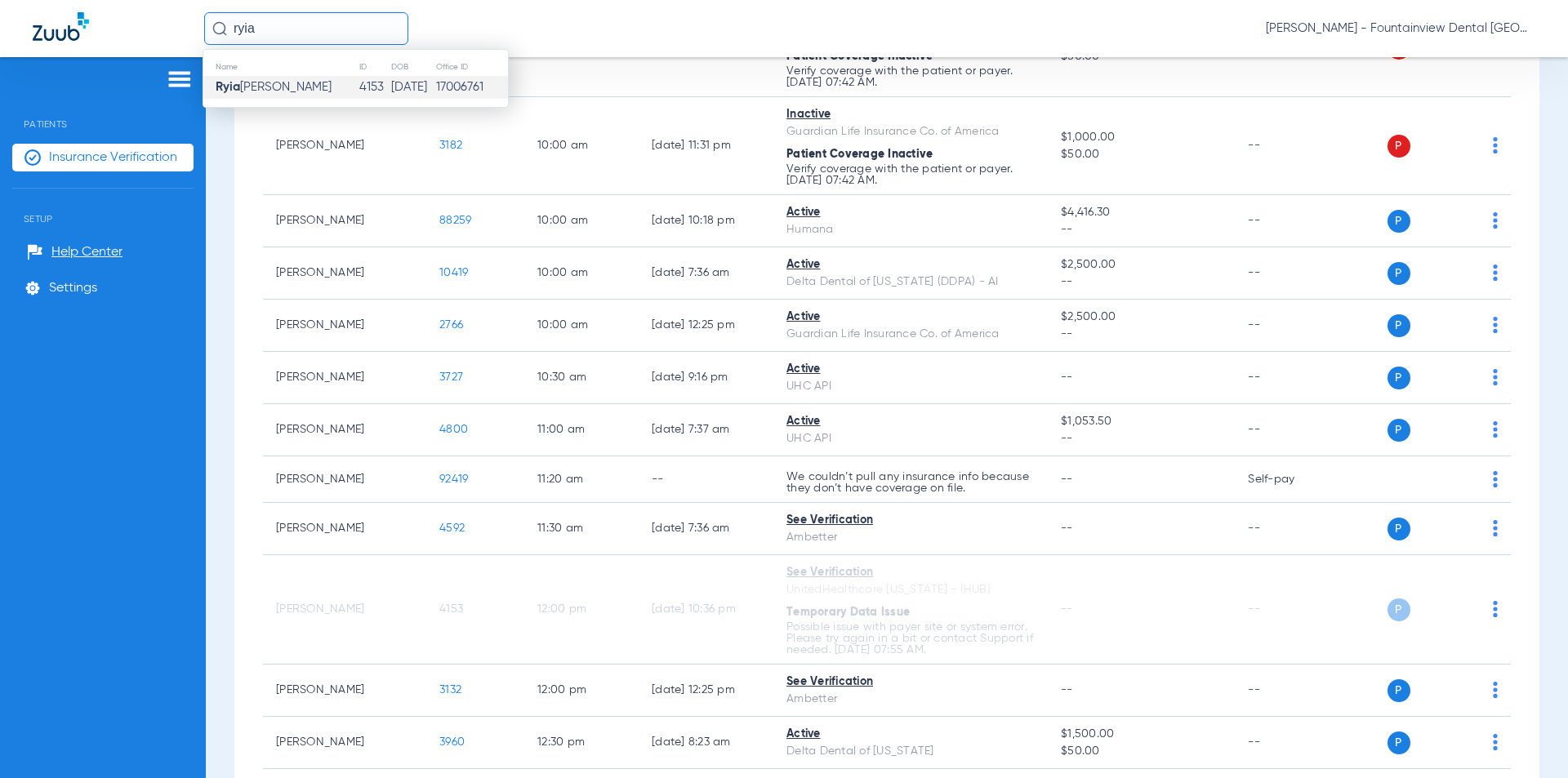
type input "ryia"
click at [292, 84] on span "[PERSON_NAME]" at bounding box center [273, 86] width 115 height 12
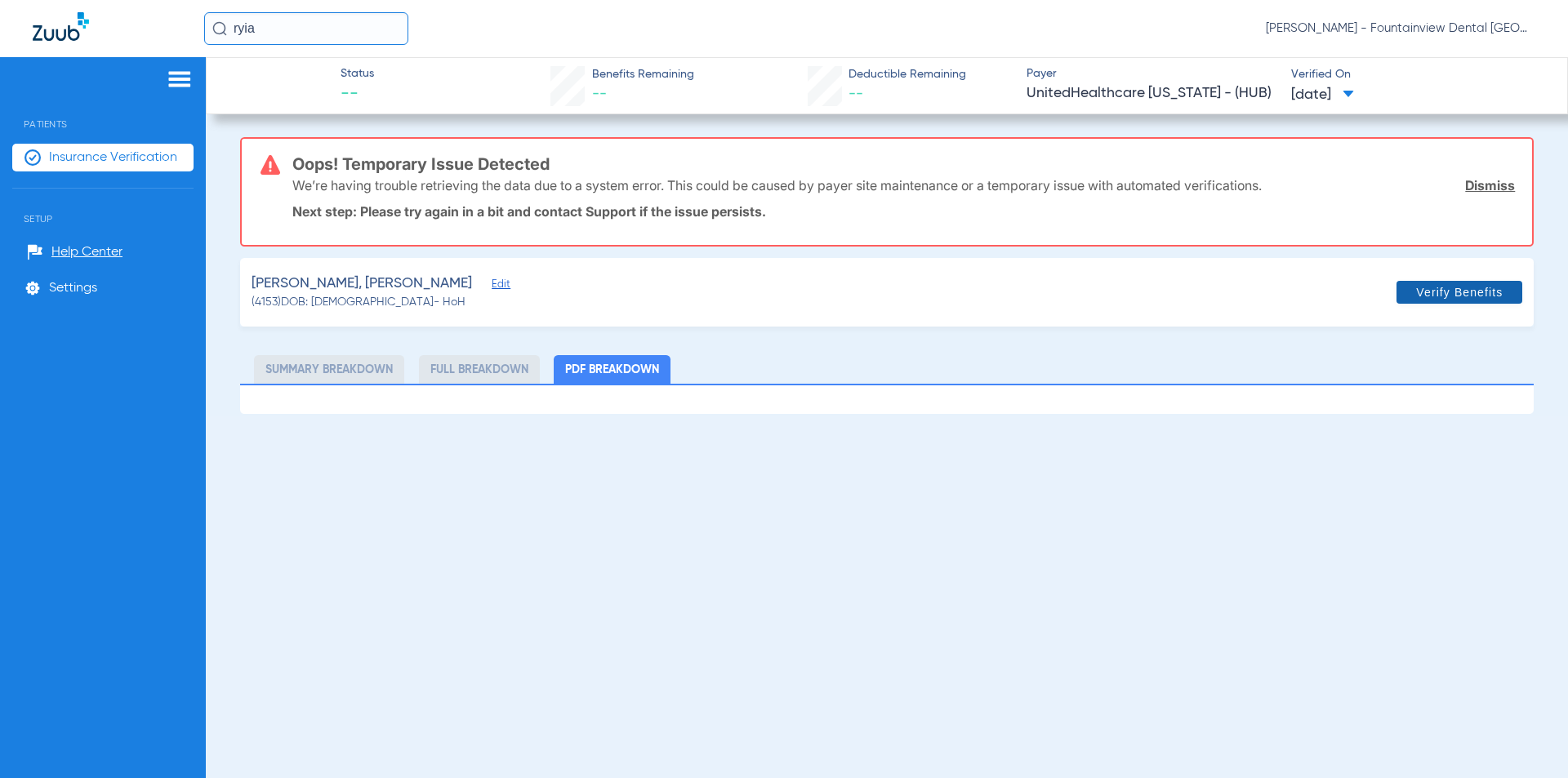
click at [1446, 294] on span "Verify Benefits" at bounding box center [1459, 292] width 87 height 13
